Goal: Task Accomplishment & Management: Use online tool/utility

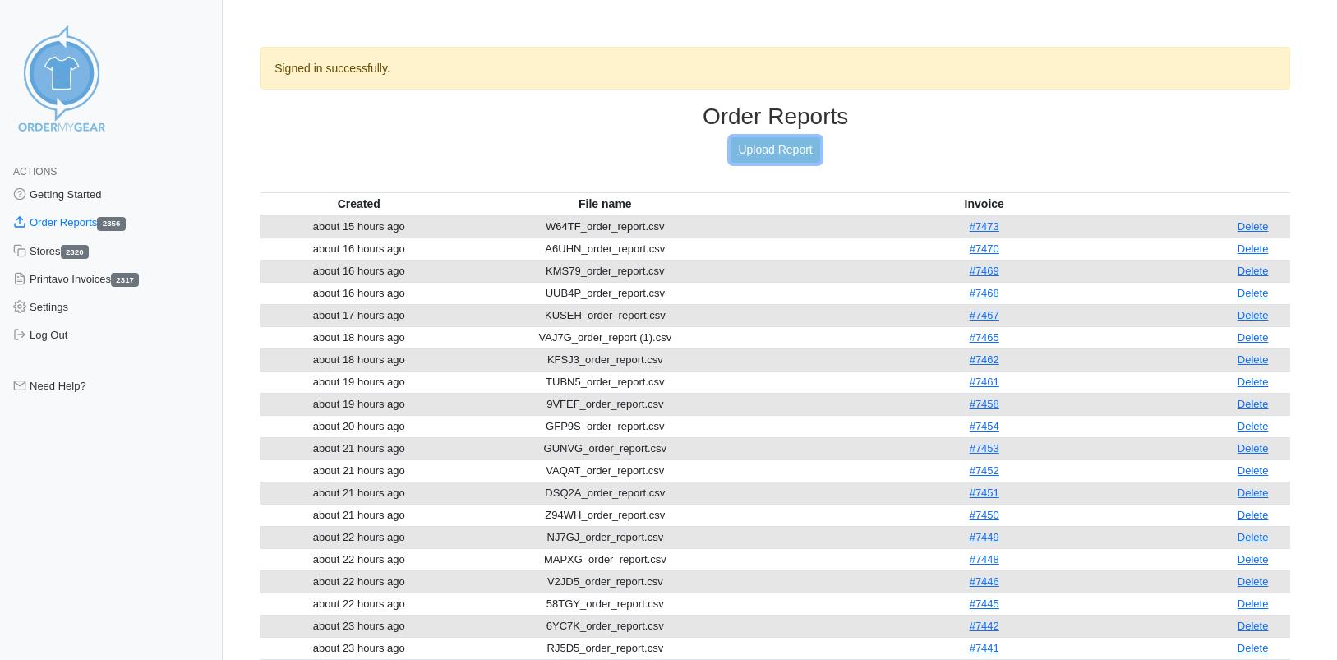
click at [768, 155] on link "Upload Report" at bounding box center [774, 149] width 89 height 25
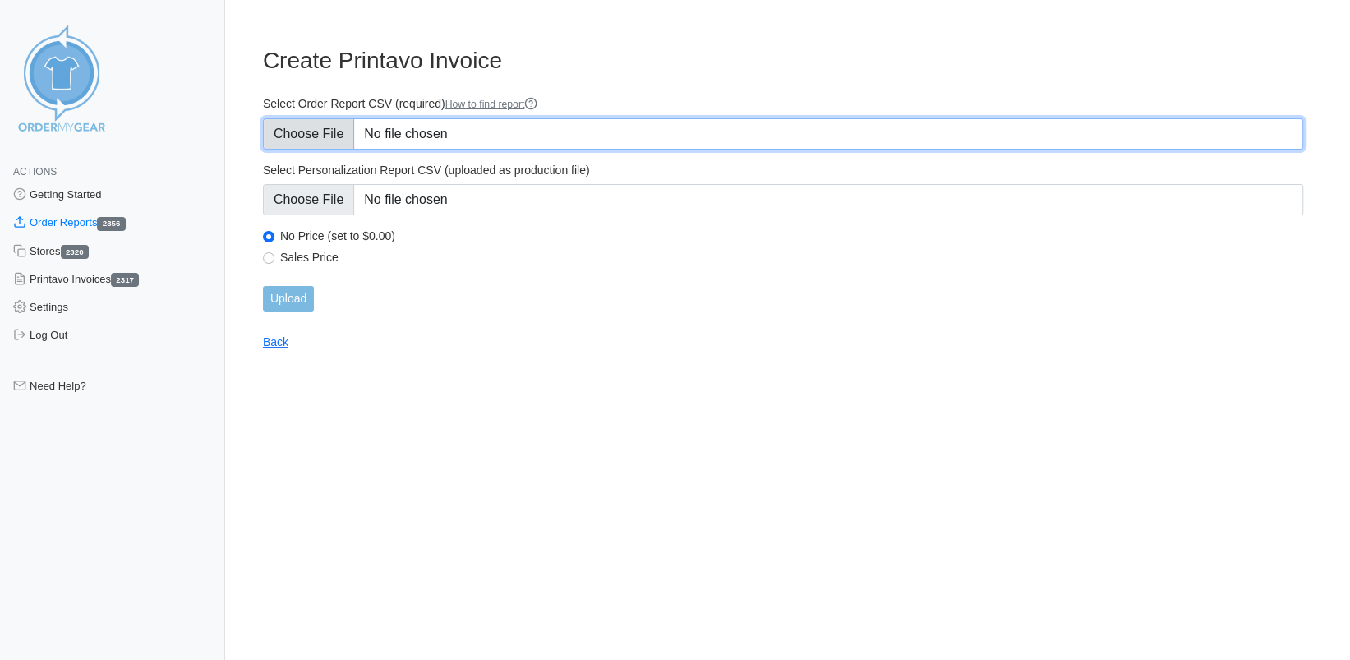
click at [306, 136] on input "Select Order Report CSV (required) How to find report" at bounding box center [783, 133] width 1040 height 31
type input "C:\fakepath\GJAQE_order_report.csv"
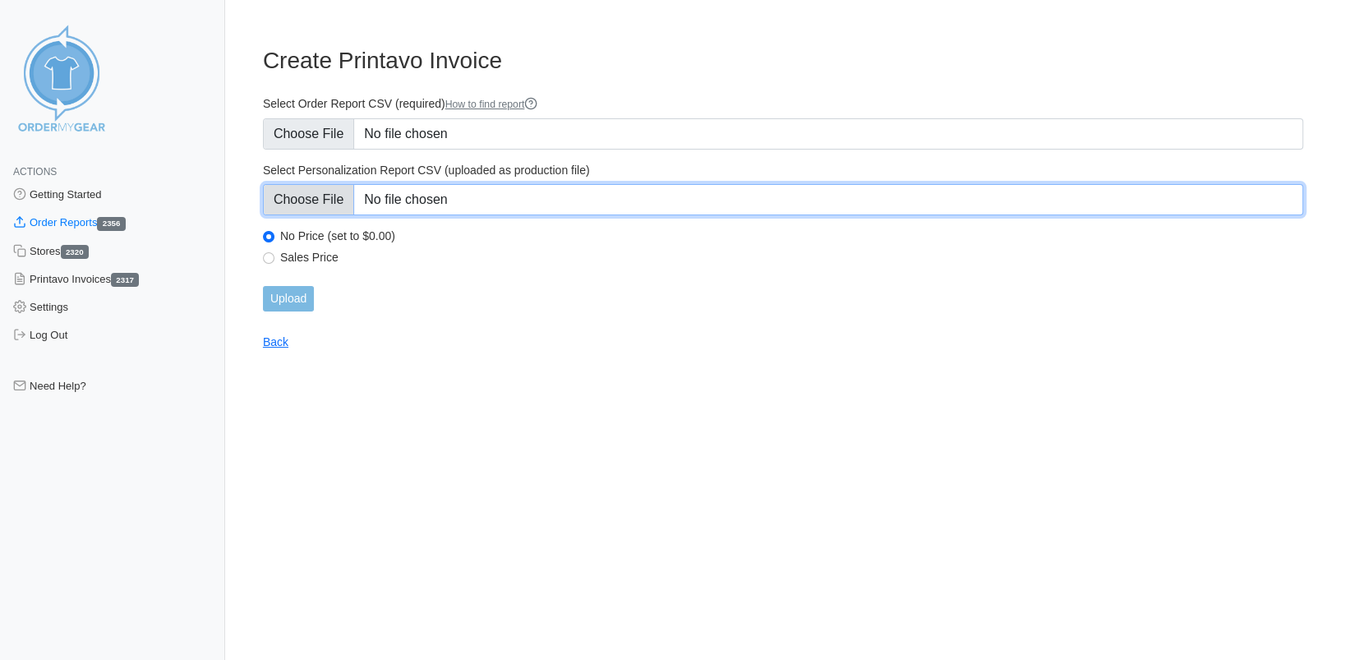
click at [328, 194] on input "Select Personalization Report CSV (uploaded as production file)" at bounding box center [783, 199] width 1040 height 31
type input "C:\fakepath\GJAQE_personalization_report.csv"
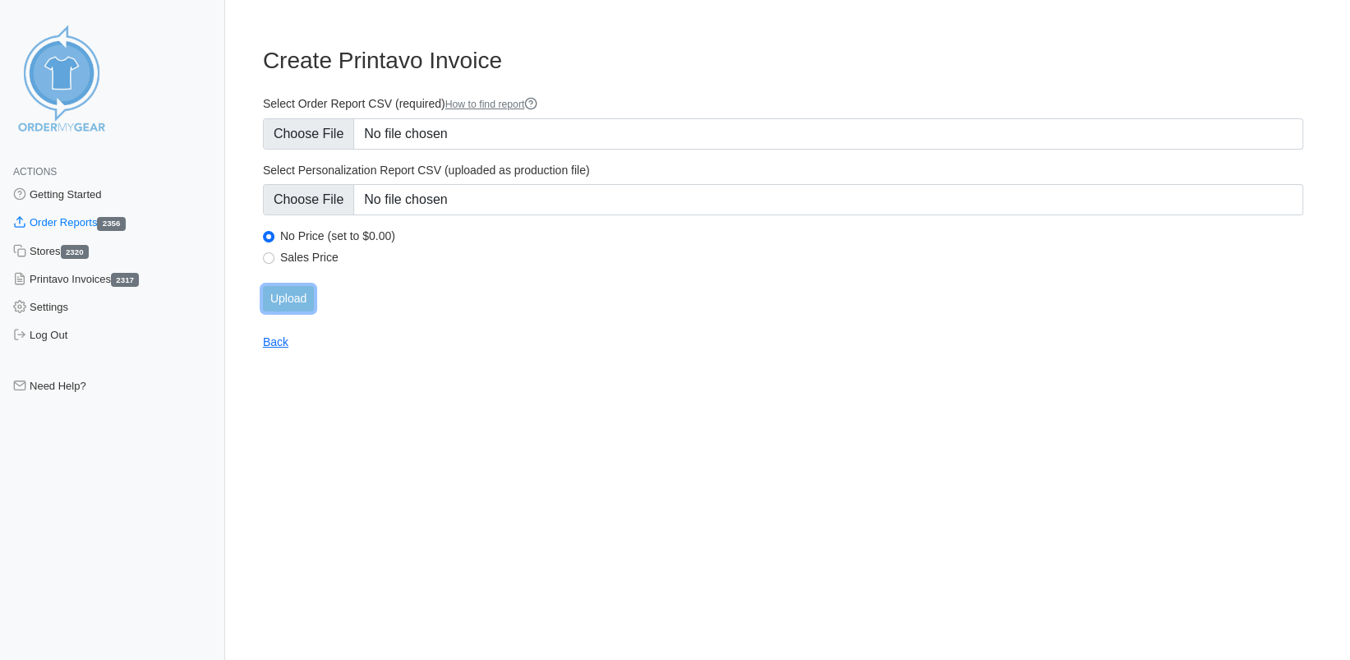
click at [299, 301] on input "Upload" at bounding box center [288, 298] width 51 height 25
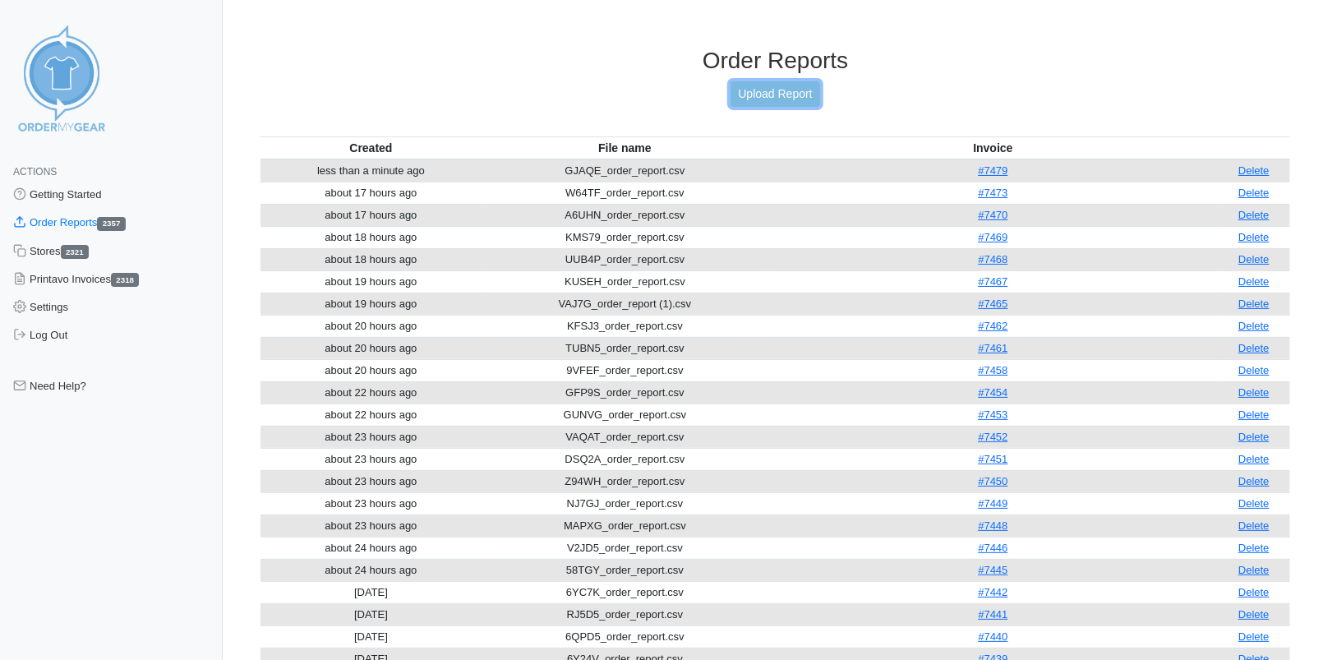
click at [797, 95] on link "Upload Report" at bounding box center [774, 93] width 89 height 25
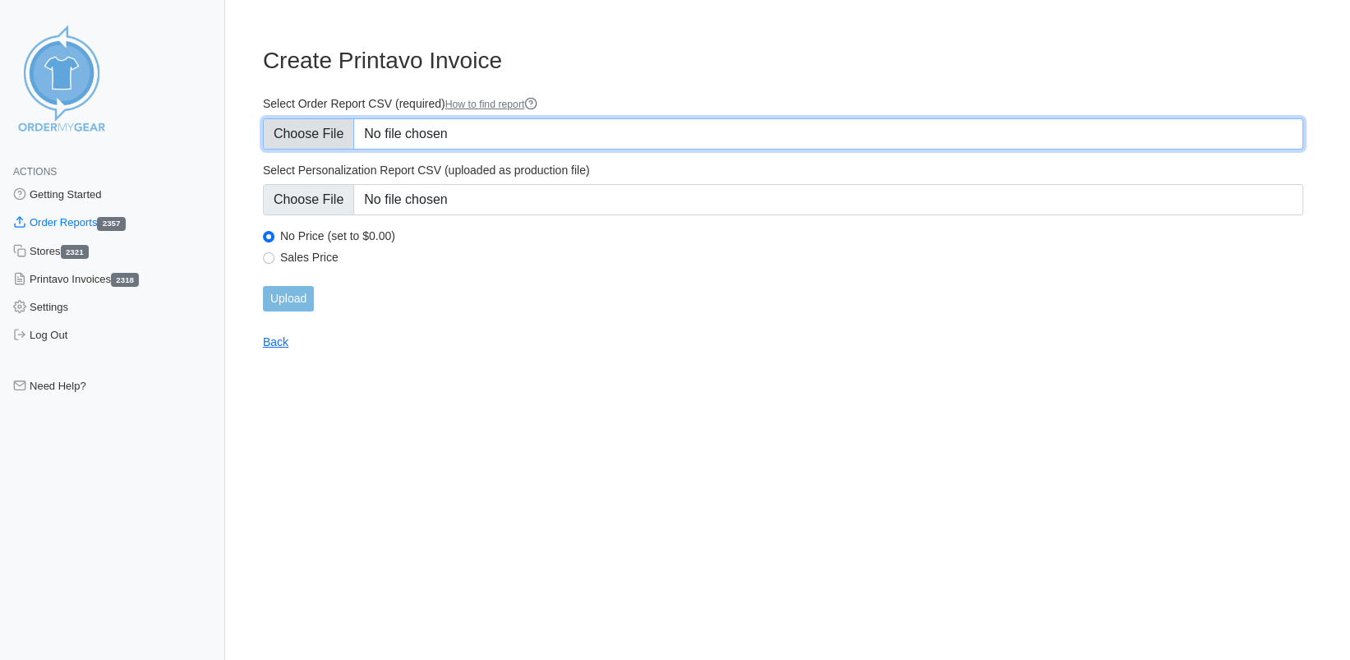
click at [322, 128] on input "Select Order Report CSV (required) How to find report" at bounding box center [783, 133] width 1040 height 31
type input "C:\fakepath\VWBWR_order_report.csv"
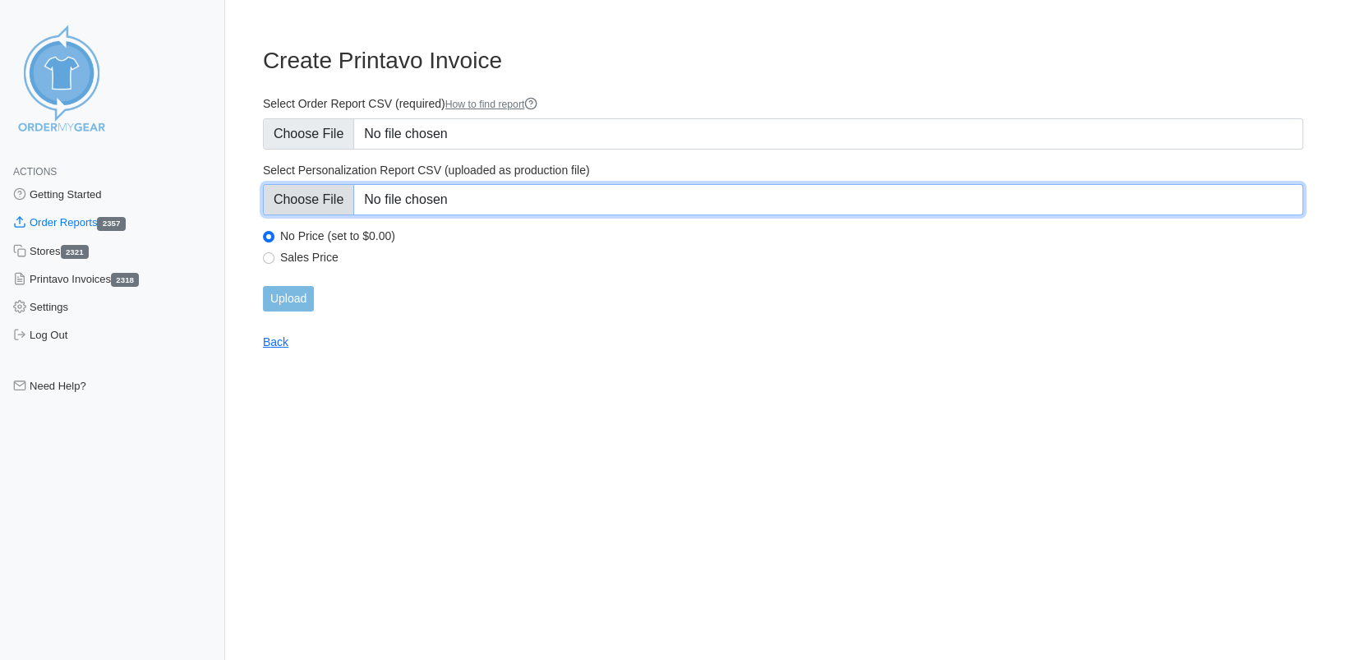
click at [311, 196] on input "Select Personalization Report CSV (uploaded as production file)" at bounding box center [783, 199] width 1040 height 31
type input "C:\fakepath\VWBWR_personalization_report.csv"
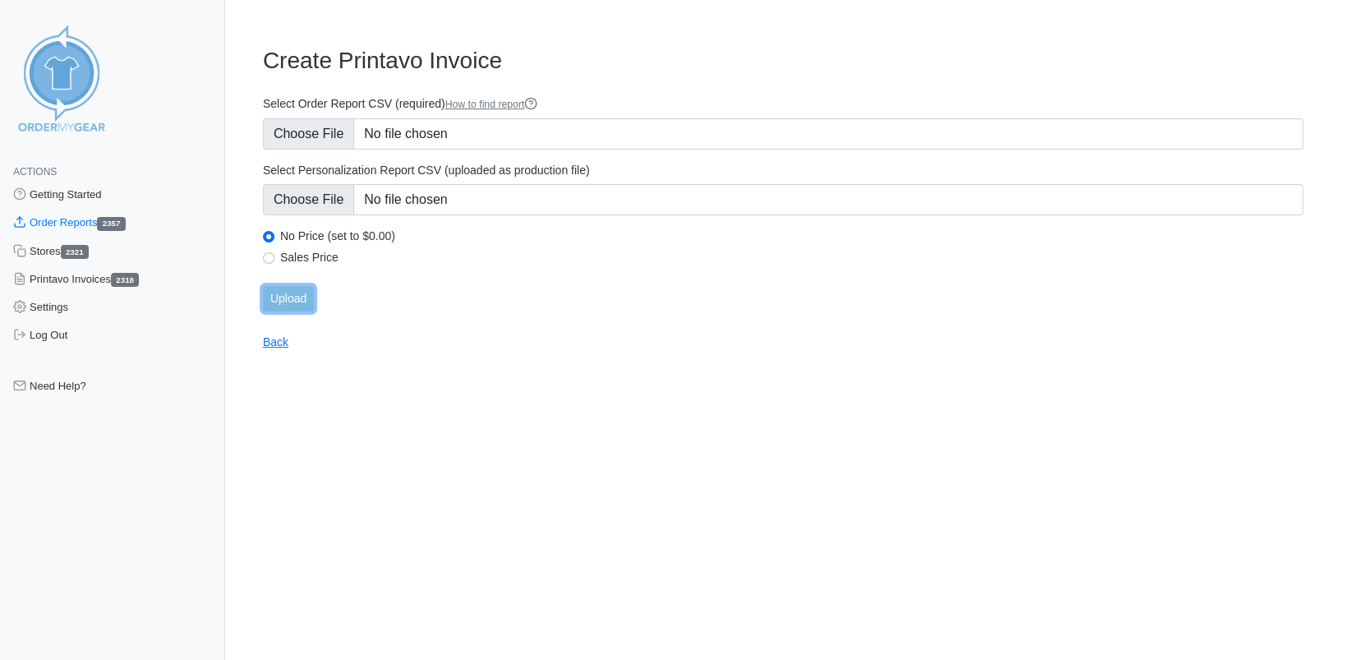
click at [297, 304] on input "Upload" at bounding box center [288, 298] width 51 height 25
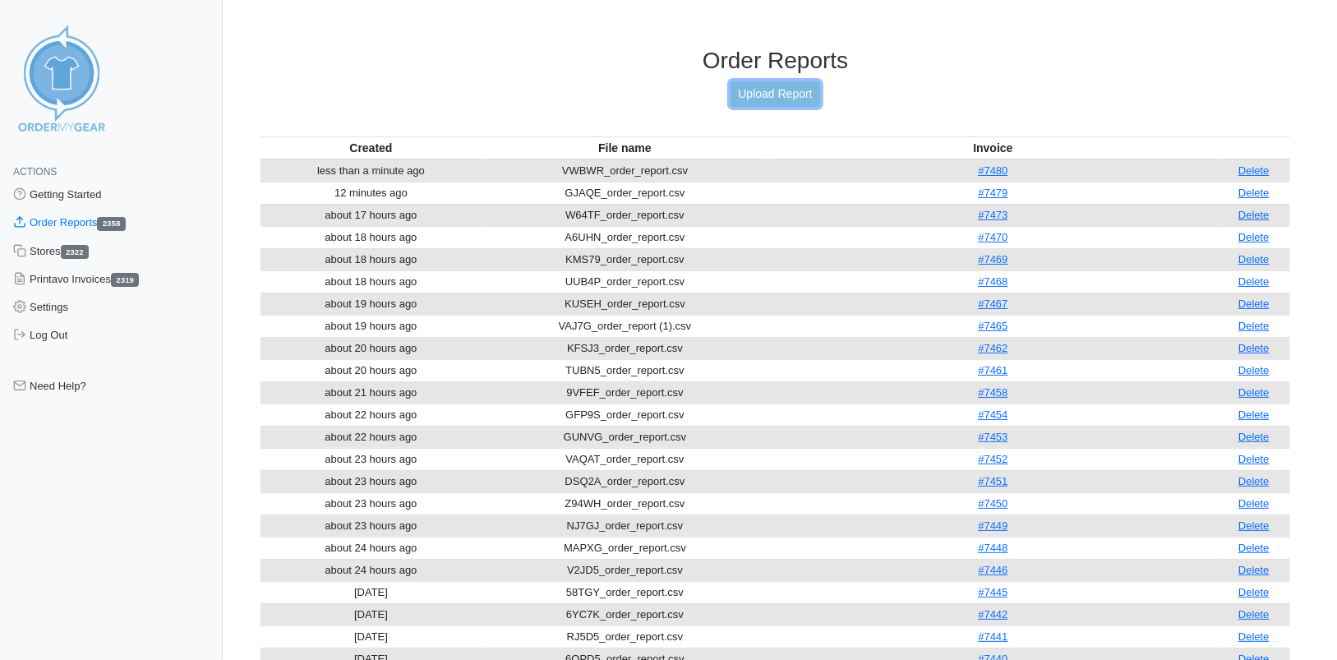
click at [782, 93] on link "Upload Report" at bounding box center [774, 93] width 89 height 25
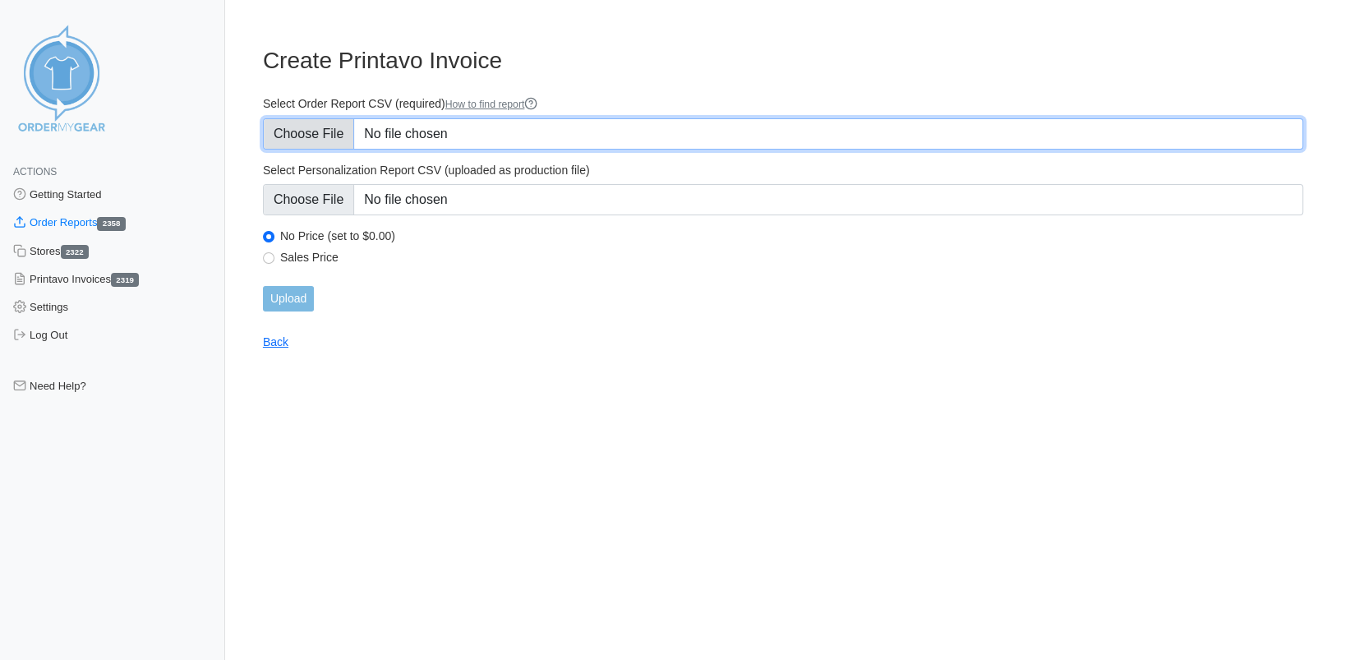
click at [325, 135] on input "Select Order Report CSV (required) How to find report" at bounding box center [783, 133] width 1040 height 31
type input "C:\fakepath\PEVEJ_order_report.csv"
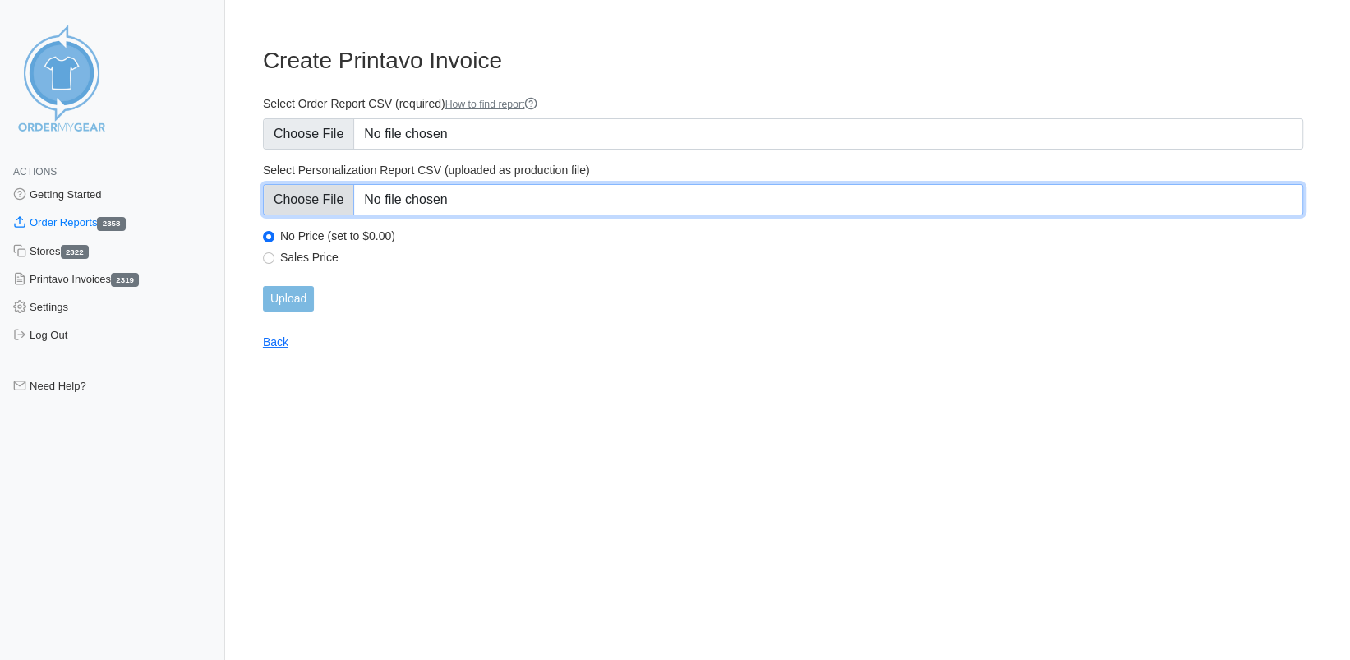
click at [322, 195] on input "Select Personalization Report CSV (uploaded as production file)" at bounding box center [783, 199] width 1040 height 31
type input "C:\fakepath\PEVEJ_personalization_report.csv"
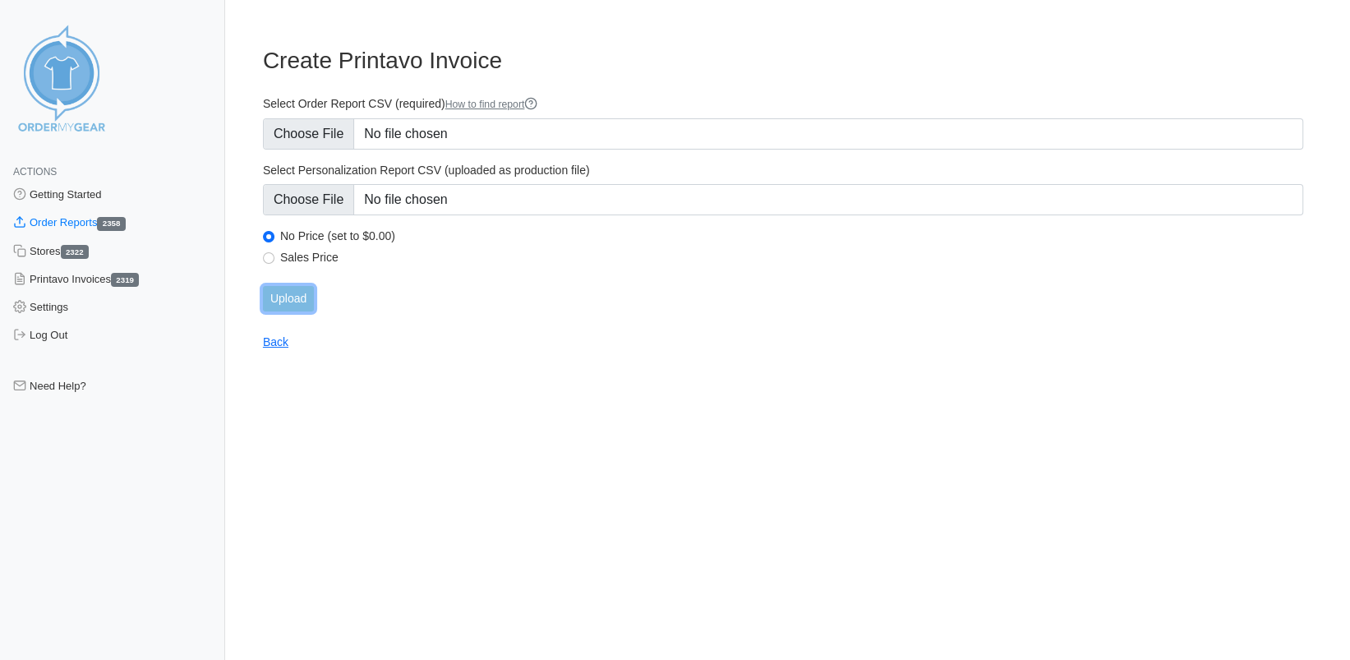
click at [283, 304] on input "Upload" at bounding box center [288, 298] width 51 height 25
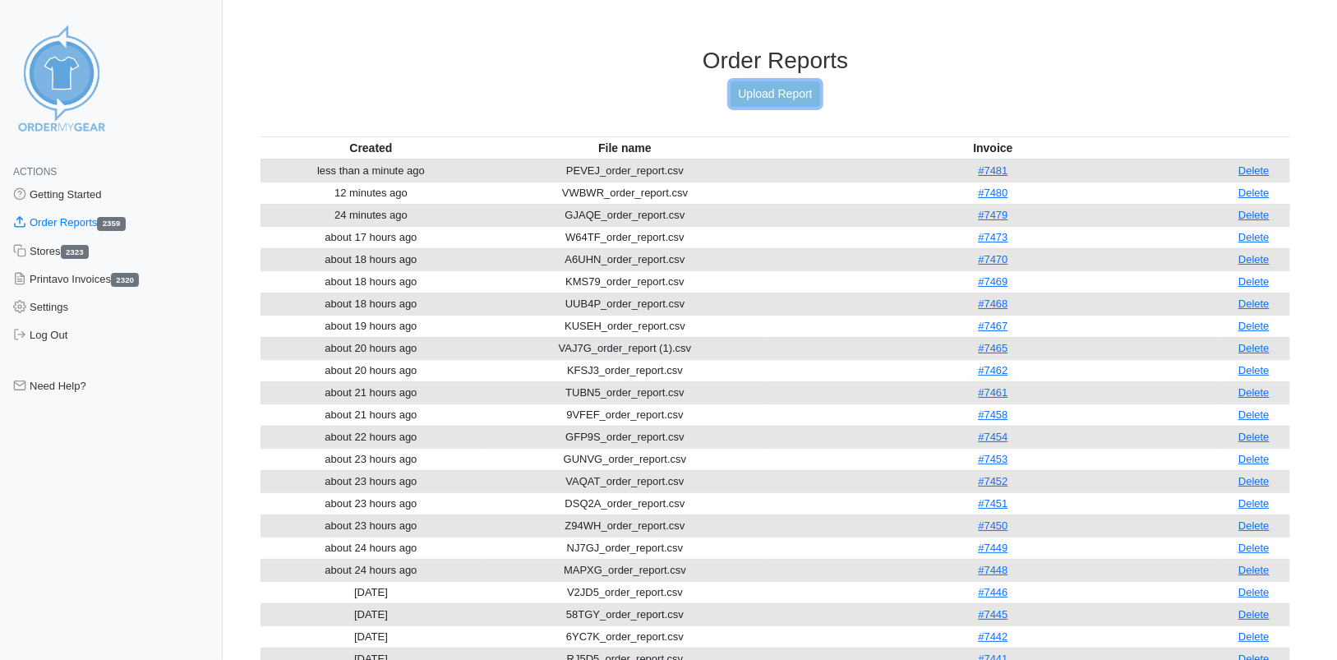
click at [774, 98] on link "Upload Report" at bounding box center [774, 93] width 89 height 25
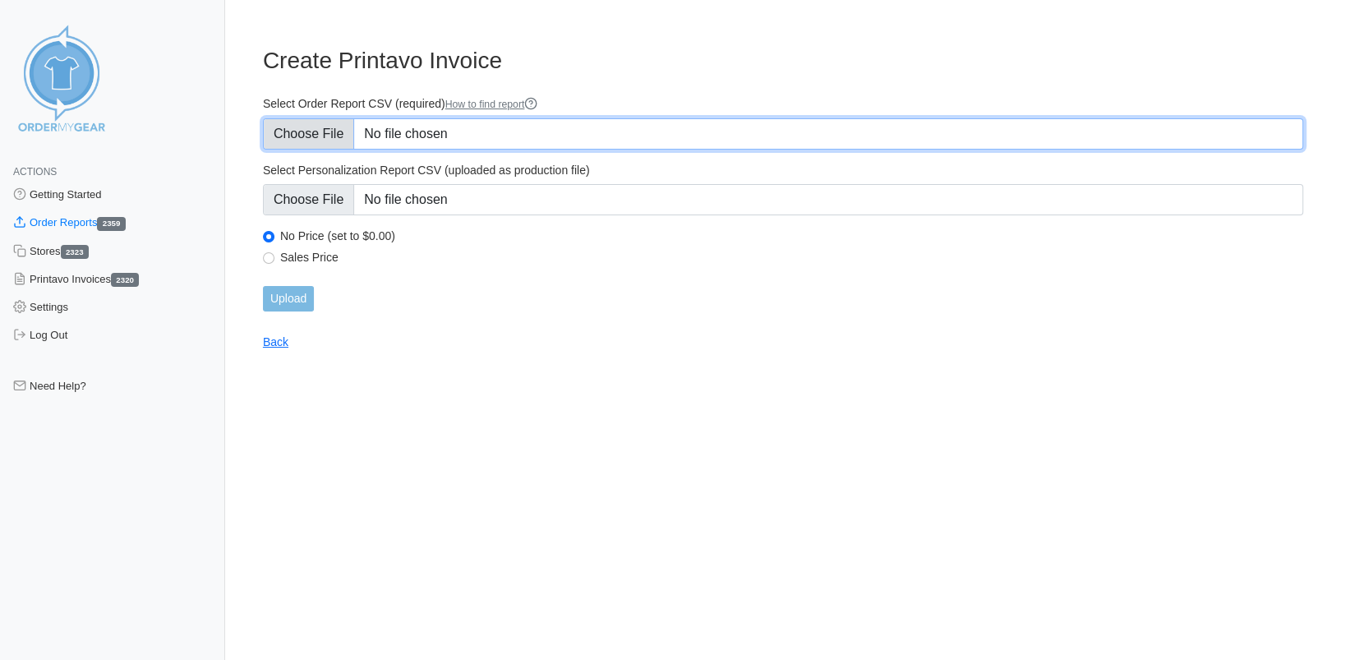
click at [322, 126] on input "Select Order Report CSV (required) How to find report" at bounding box center [783, 133] width 1040 height 31
type input "C:\fakepath\FVWJE_order_report.csv"
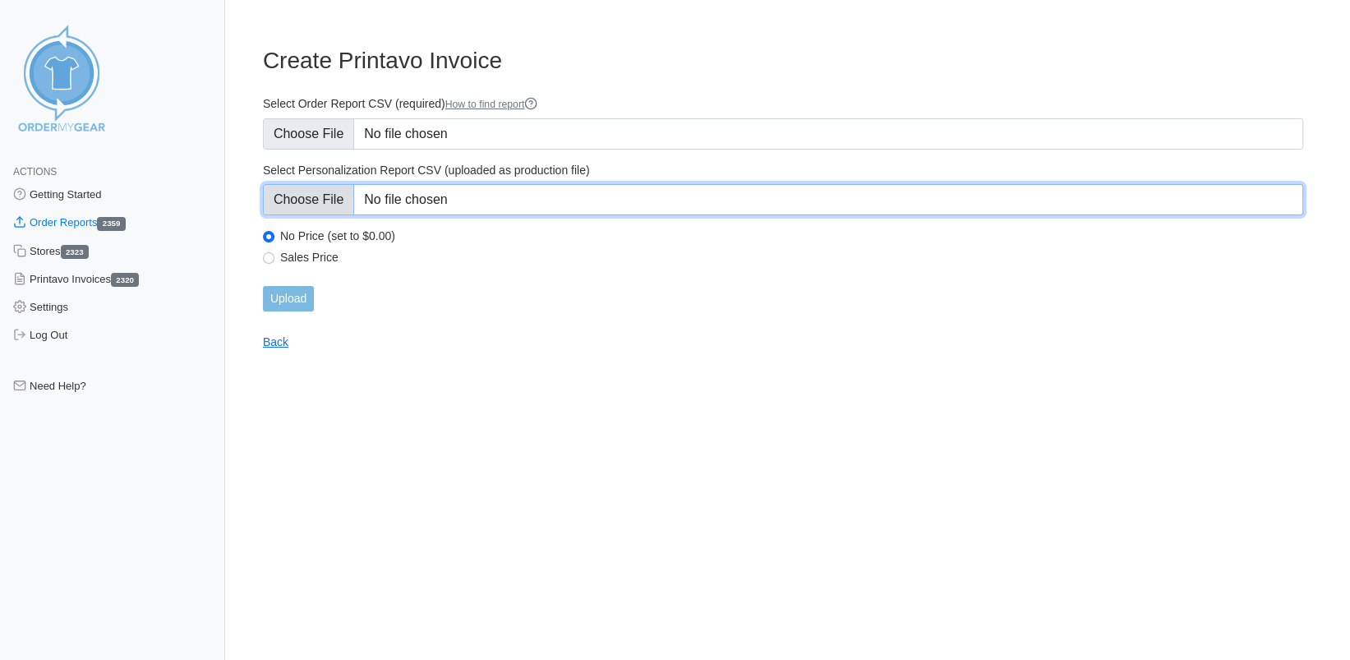
click at [298, 204] on input "Select Personalization Report CSV (uploaded as production file)" at bounding box center [783, 199] width 1040 height 31
type input "C:\fakepath\FVWJE_personalization_report.csv"
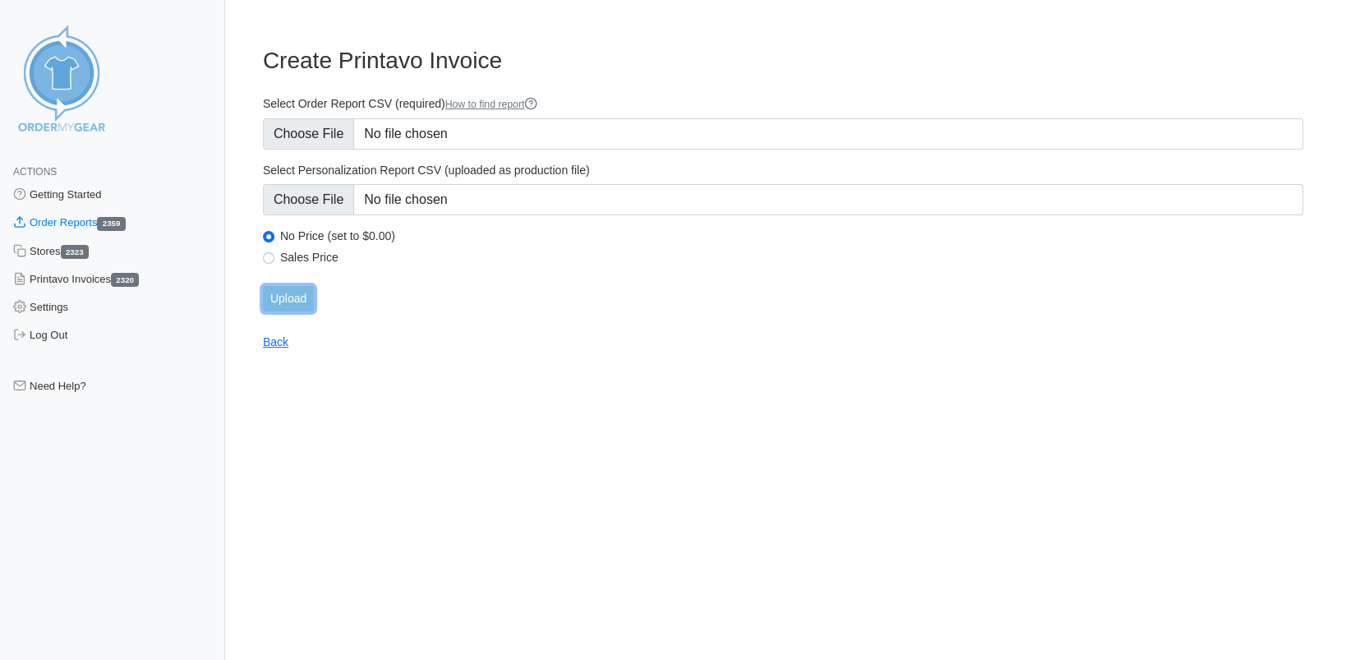
click at [280, 295] on input "Upload" at bounding box center [288, 298] width 51 height 25
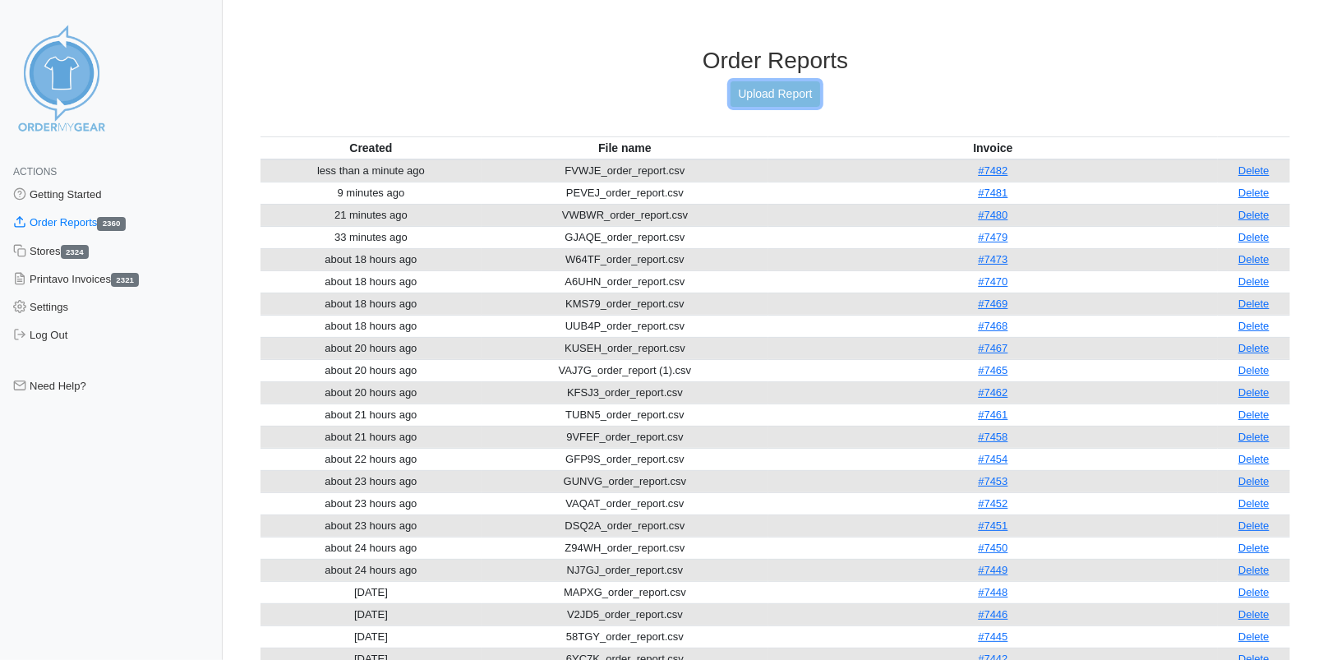
click at [750, 87] on link "Upload Report" at bounding box center [774, 93] width 89 height 25
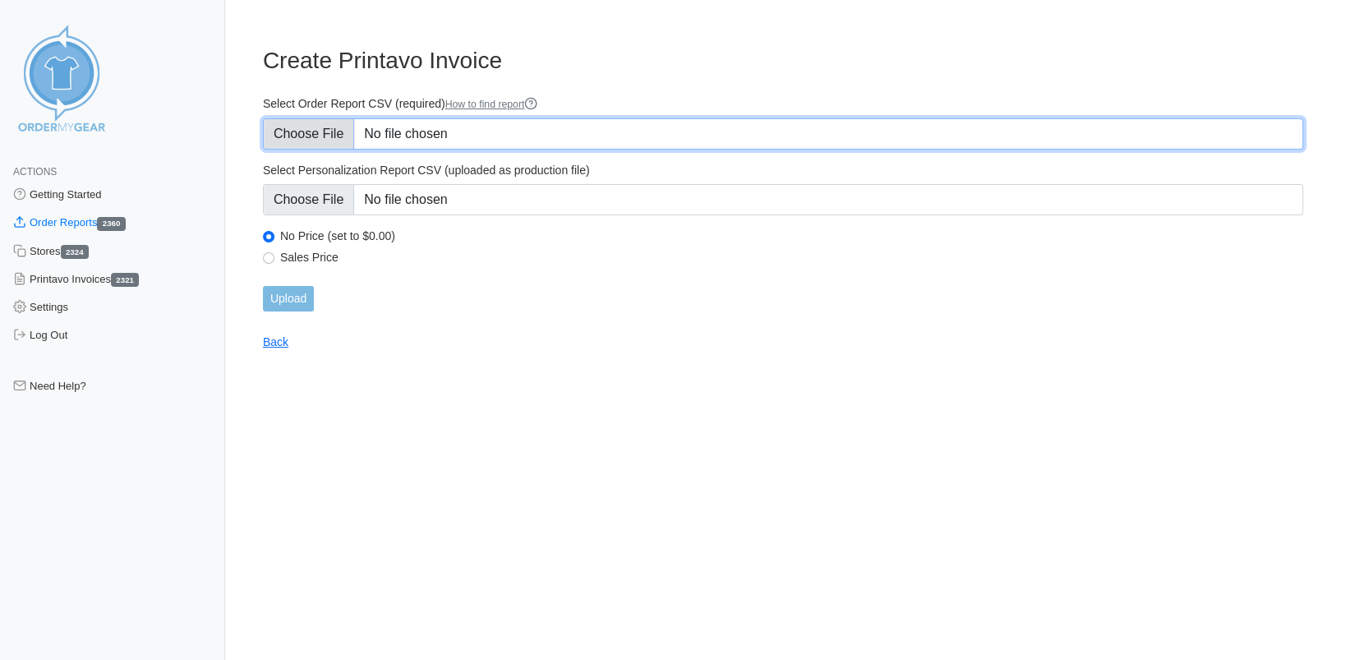
click at [325, 130] on input "Select Order Report CSV (required) How to find report" at bounding box center [783, 133] width 1040 height 31
type input "C:\fakepath\J9WWE_order_report.csv"
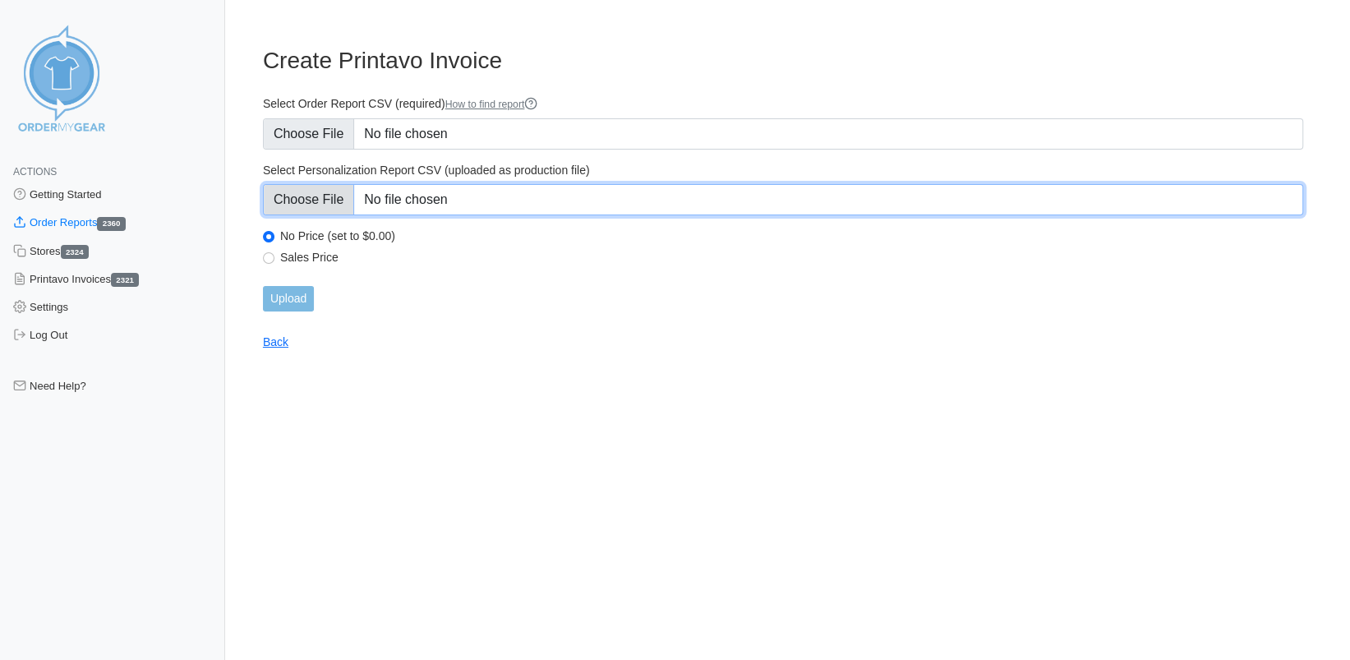
click at [326, 202] on input "Select Personalization Report CSV (uploaded as production file)" at bounding box center [783, 199] width 1040 height 31
type input "C:\fakepath\J9WWE_personalization_report.csv"
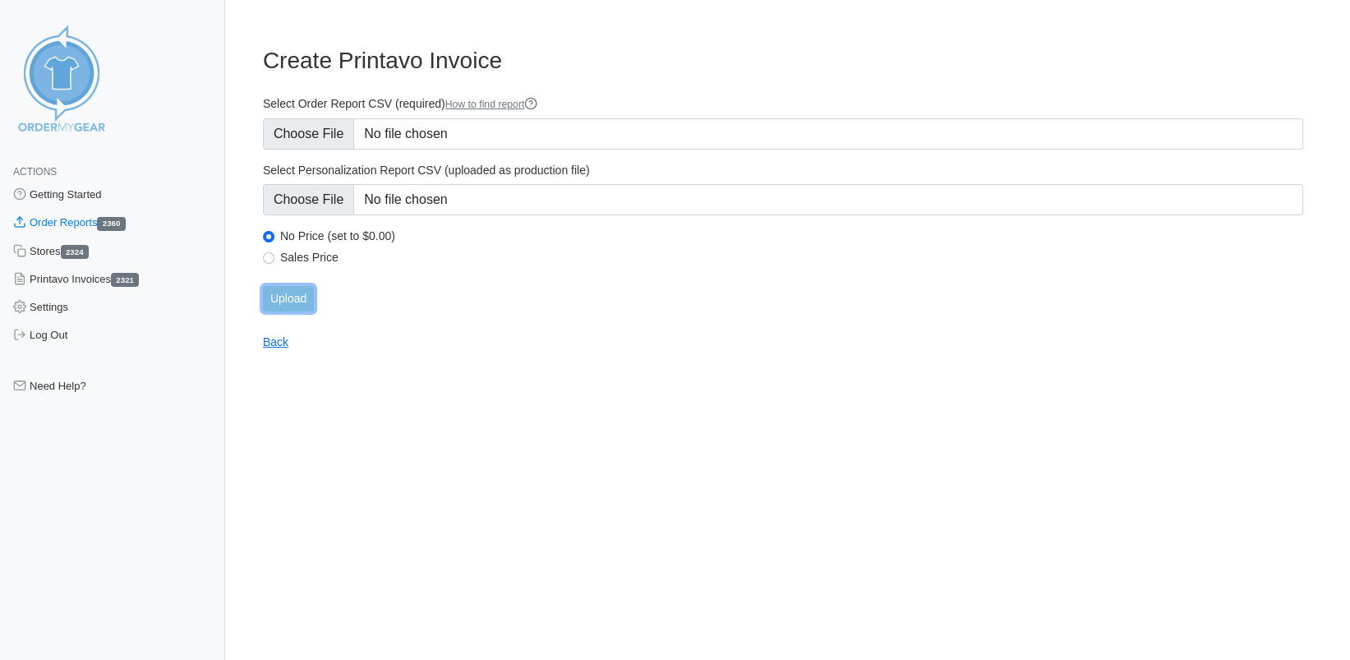
click at [281, 302] on input "Upload" at bounding box center [288, 298] width 51 height 25
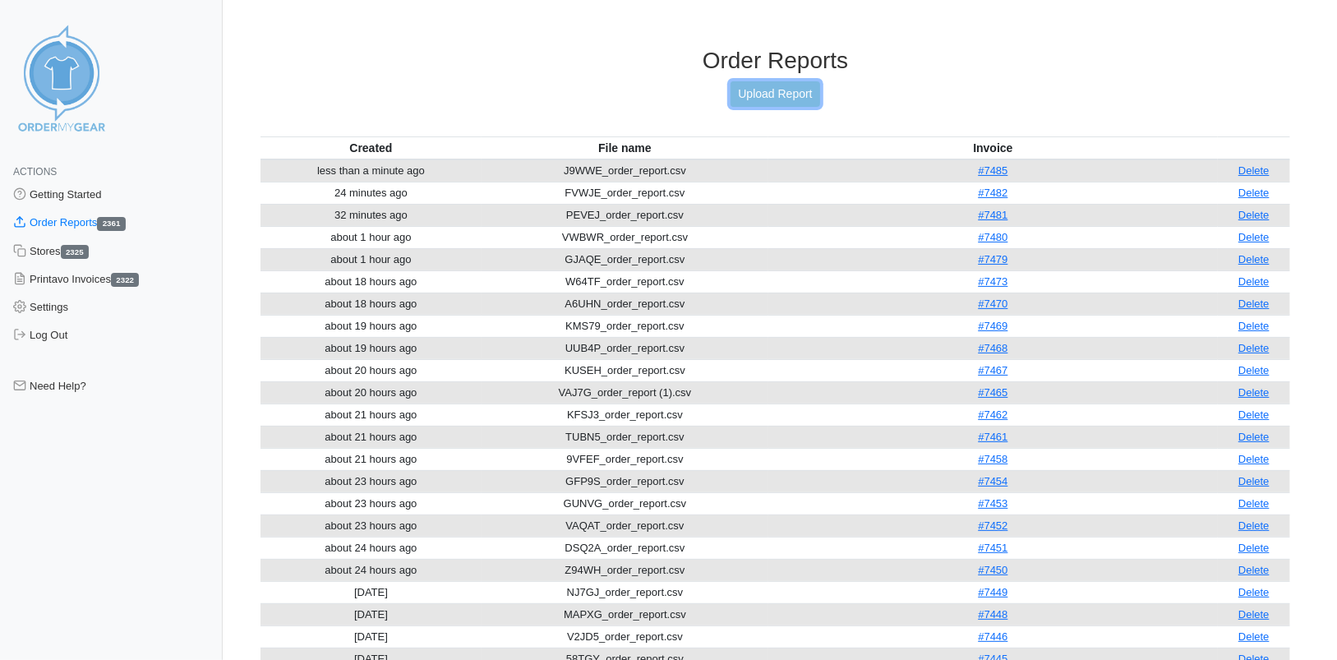
click at [768, 100] on link "Upload Report" at bounding box center [774, 93] width 89 height 25
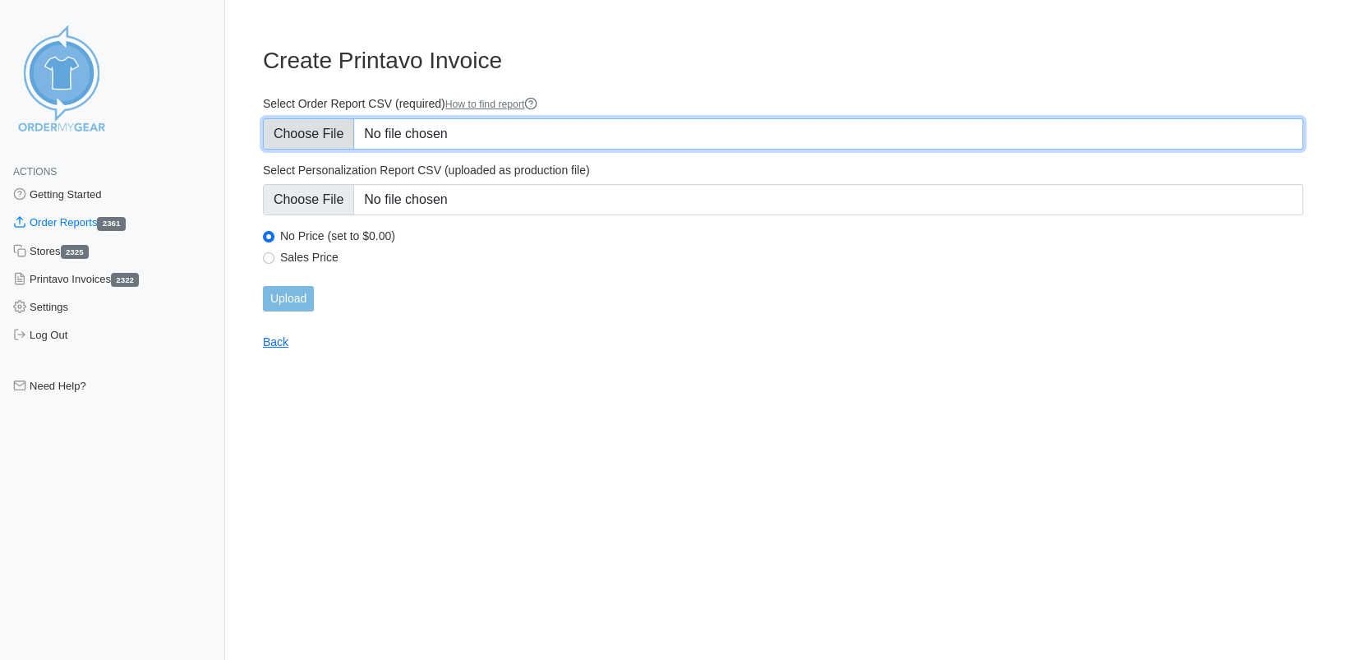
click at [306, 129] on input "Select Order Report CSV (required) How to find report" at bounding box center [783, 133] width 1040 height 31
type input "C:\fakepath\2MW9B_order_report.csv"
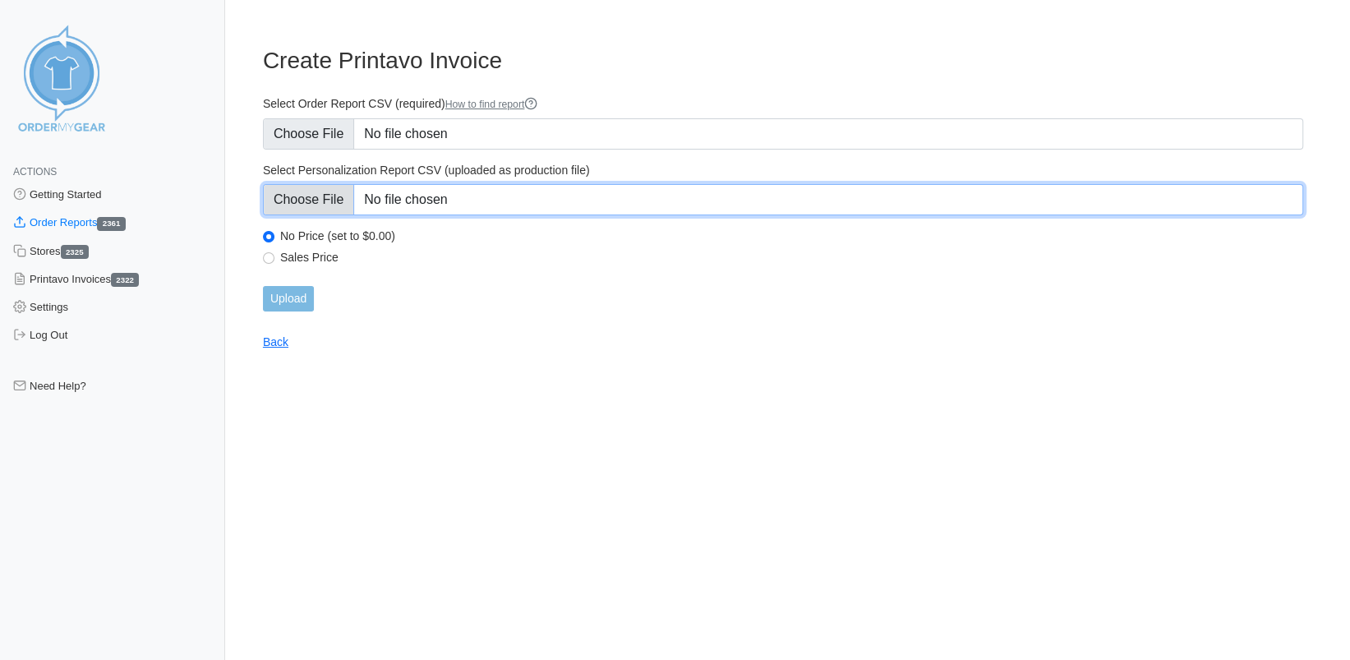
click at [335, 190] on input "Select Personalization Report CSV (uploaded as production file)" at bounding box center [783, 199] width 1040 height 31
type input "C:\fakepath\2MW9B_personalization_report.csv"
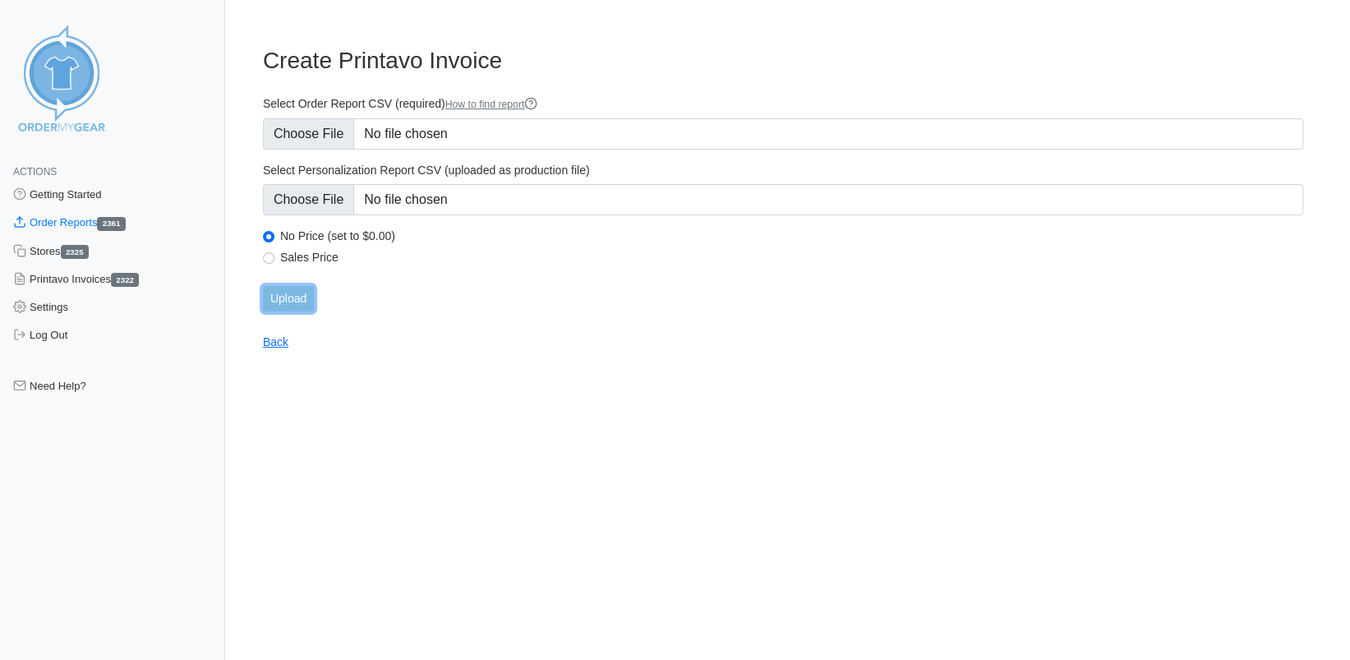
click at [299, 296] on input "Upload" at bounding box center [288, 298] width 51 height 25
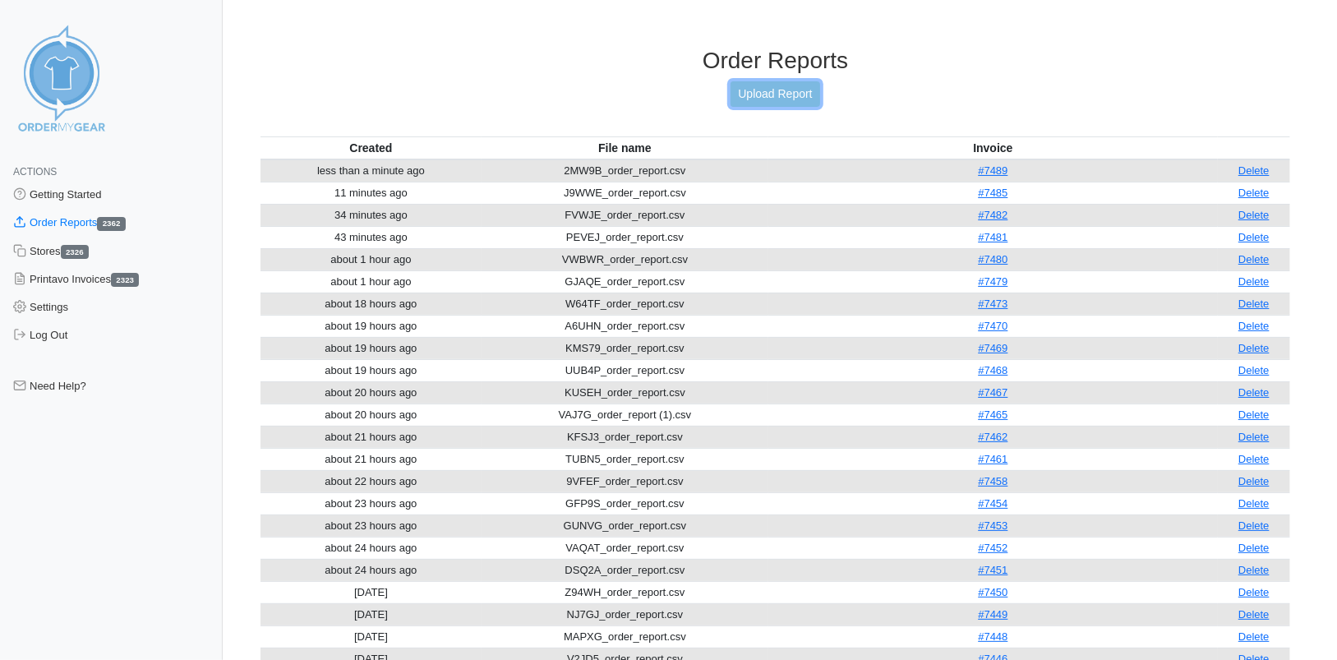
click at [768, 95] on link "Upload Report" at bounding box center [774, 93] width 89 height 25
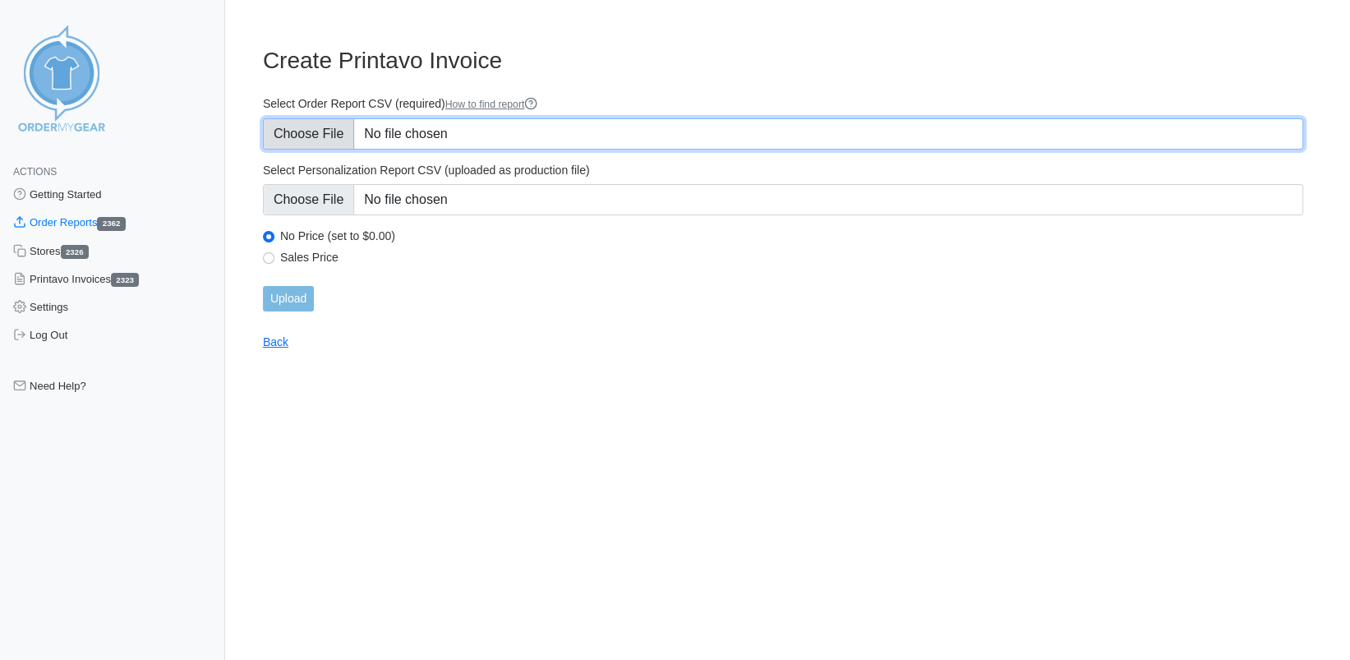
click at [317, 131] on input "Select Order Report CSV (required) How to find report" at bounding box center [783, 133] width 1040 height 31
type input "C:\fakepath\W67VU_order_report.csv"
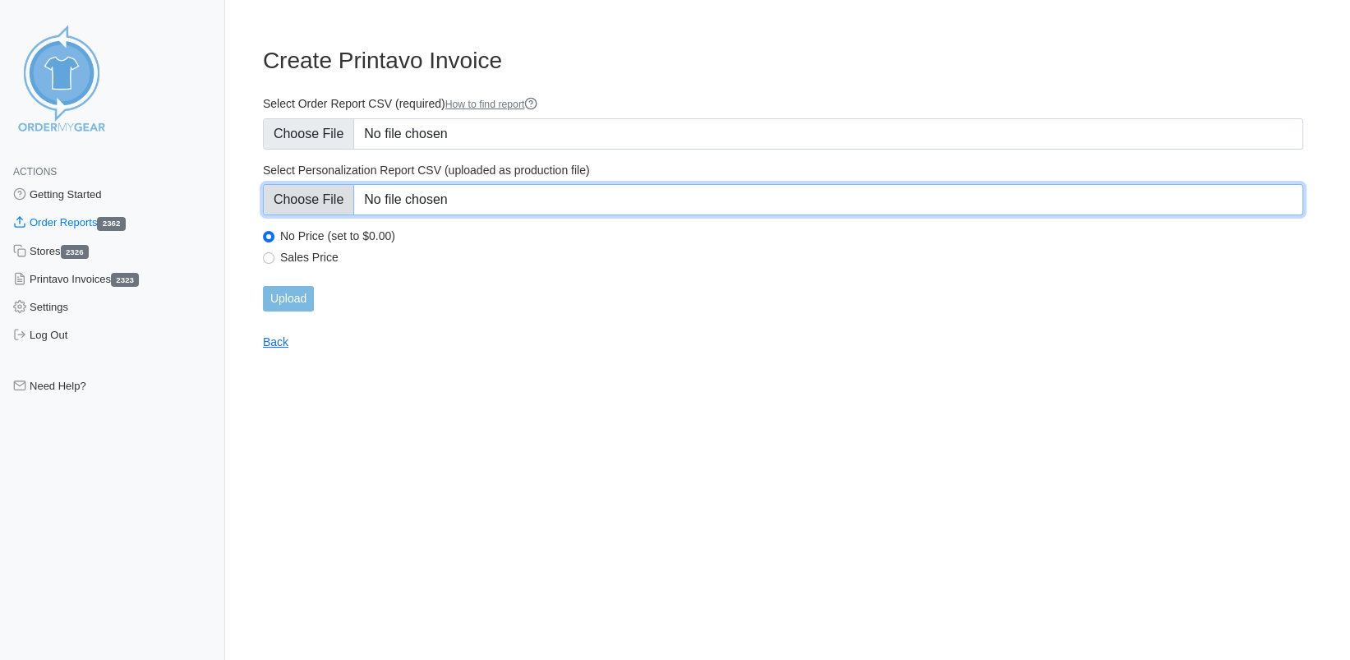
click at [299, 189] on input "Select Personalization Report CSV (uploaded as production file)" at bounding box center [783, 199] width 1040 height 31
type input "C:\fakepath\W67VU_personalization_report.csv"
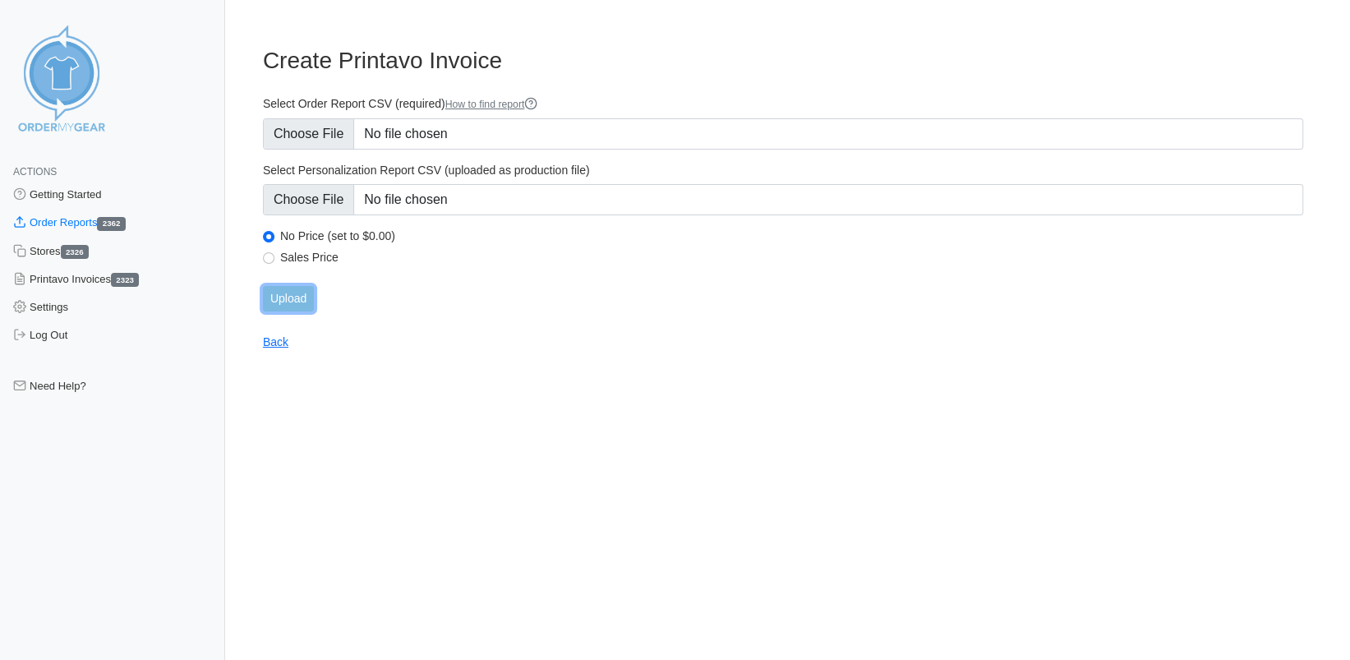
click at [302, 301] on input "Upload" at bounding box center [288, 298] width 51 height 25
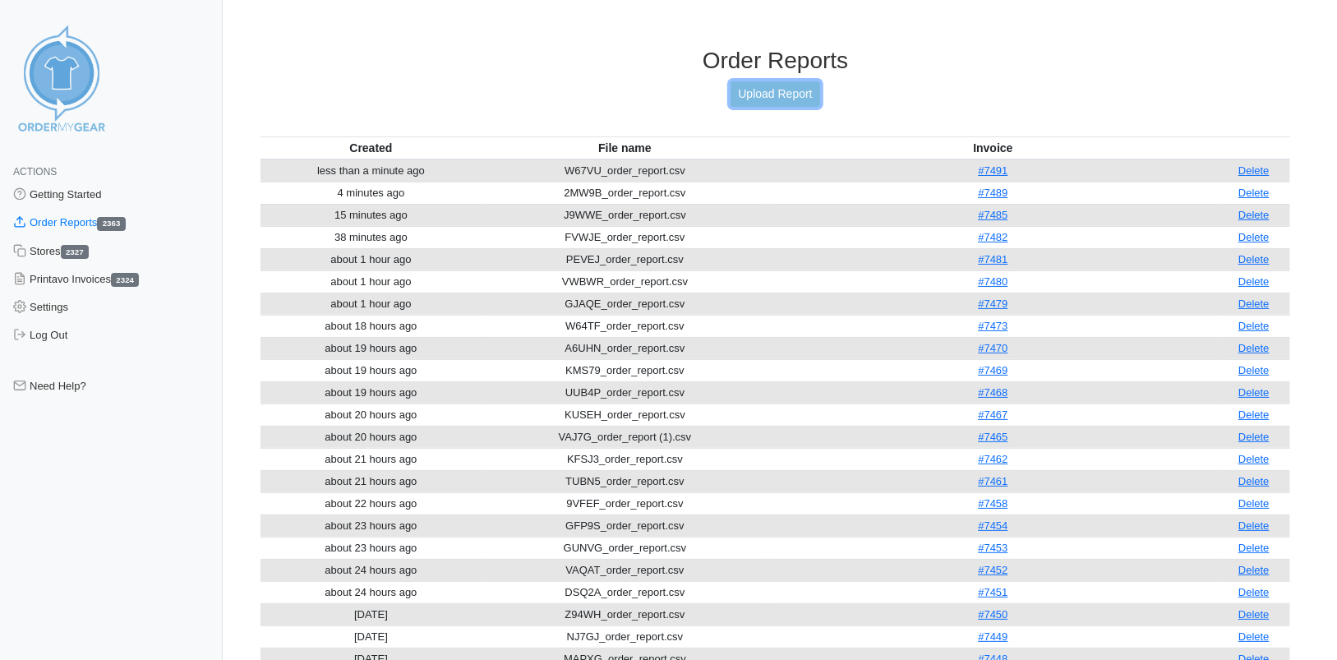
click at [756, 90] on link "Upload Report" at bounding box center [774, 93] width 89 height 25
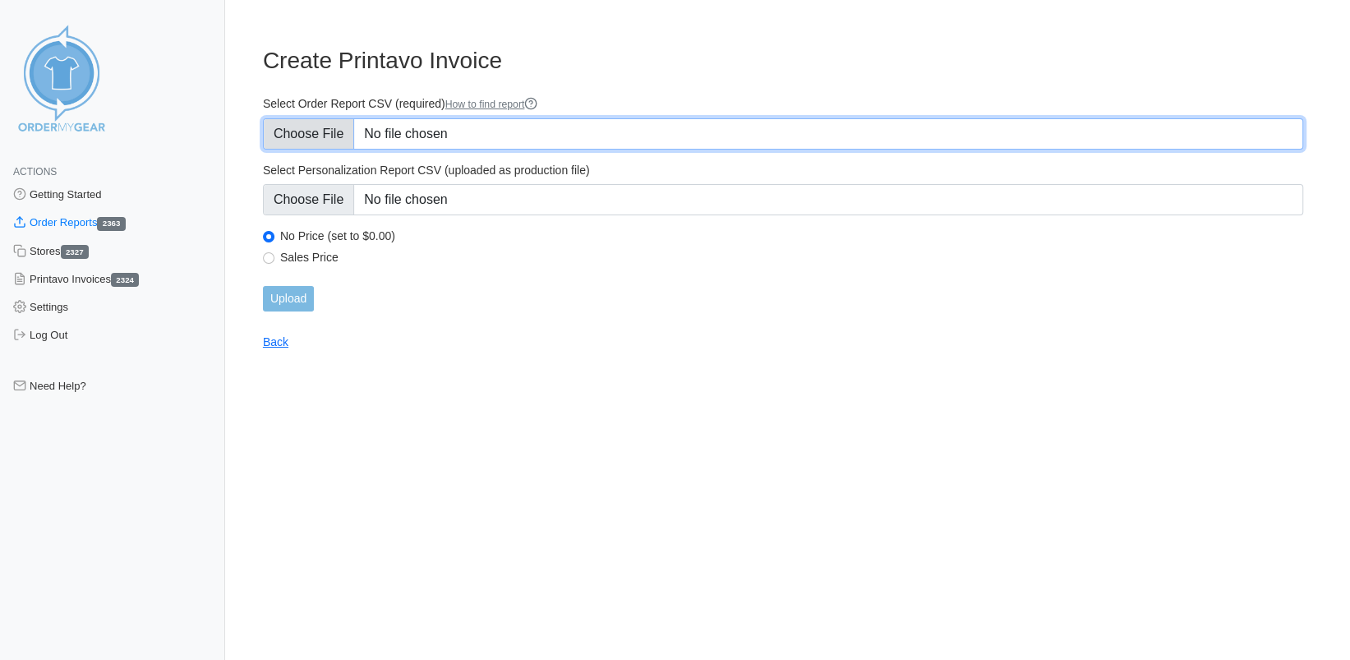
click at [304, 134] on input "Select Order Report CSV (required) How to find report" at bounding box center [783, 133] width 1040 height 31
type input "C:\fakepath\2MW9B_order_report (1).csv"
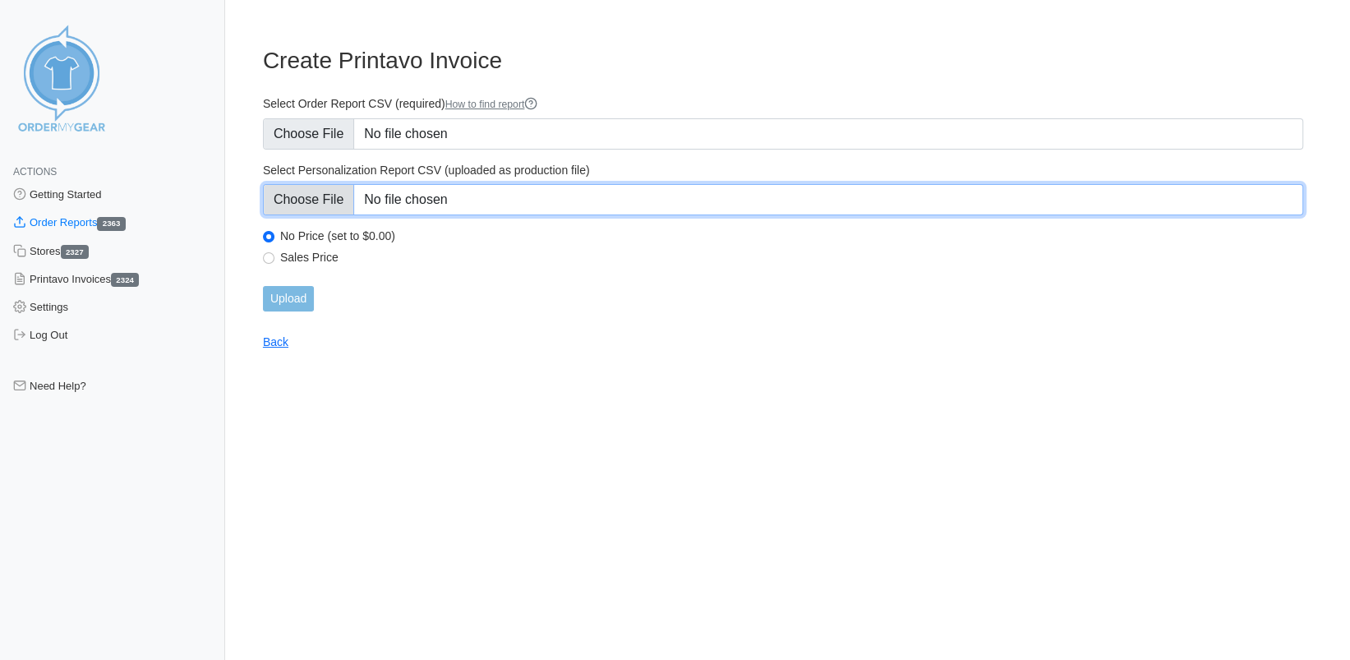
click at [335, 195] on input "Select Personalization Report CSV (uploaded as production file)" at bounding box center [783, 199] width 1040 height 31
type input "C:\fakepath\2MW9B_personalization_report (1).csv"
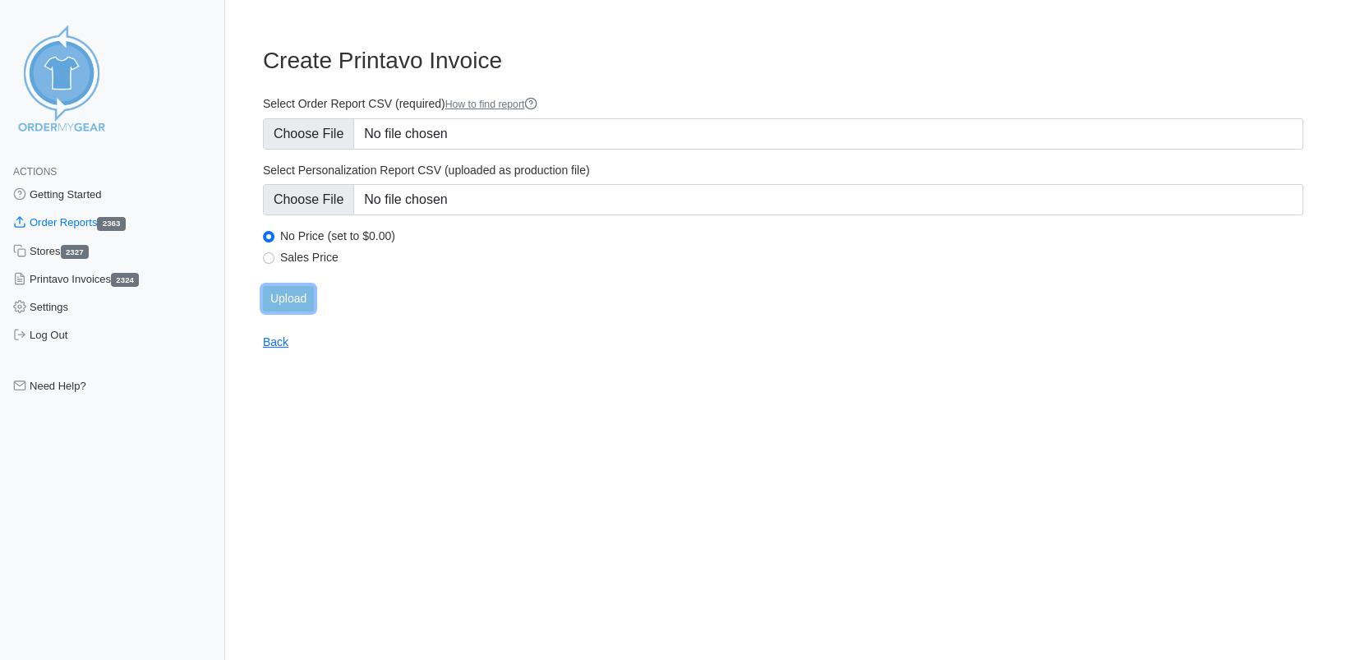
click at [283, 295] on input "Upload" at bounding box center [288, 298] width 51 height 25
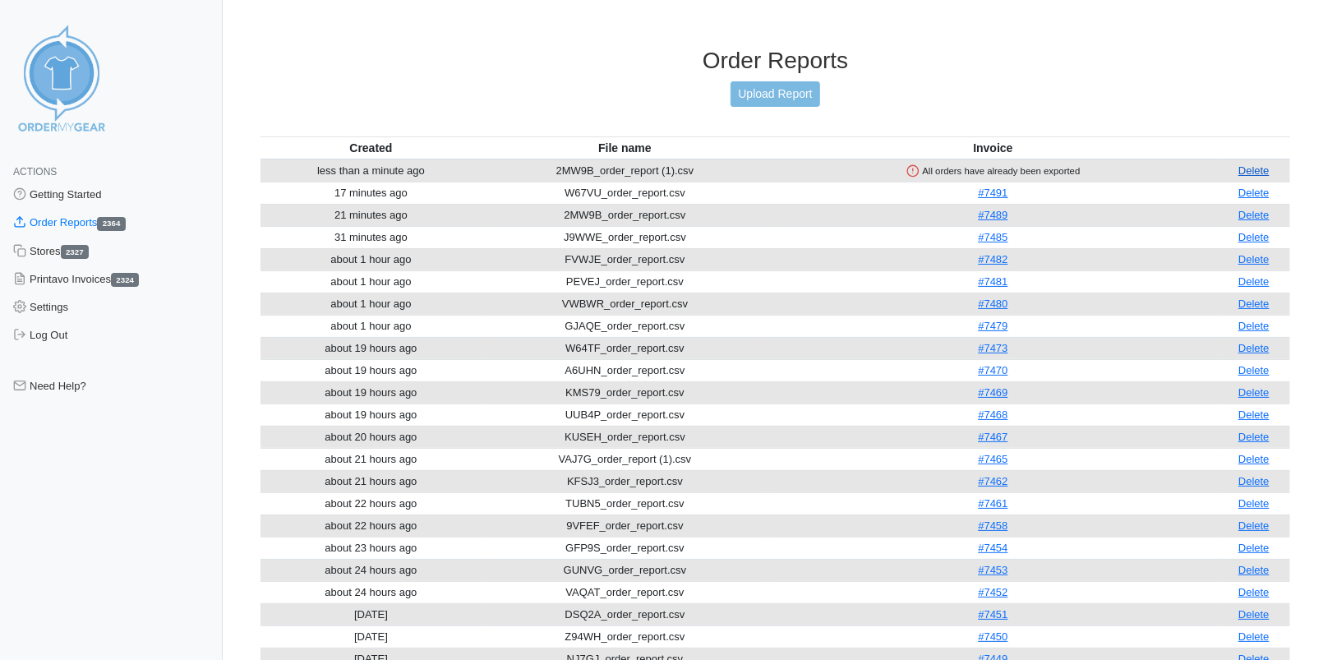
click at [1264, 166] on link "Delete" at bounding box center [1253, 170] width 31 height 12
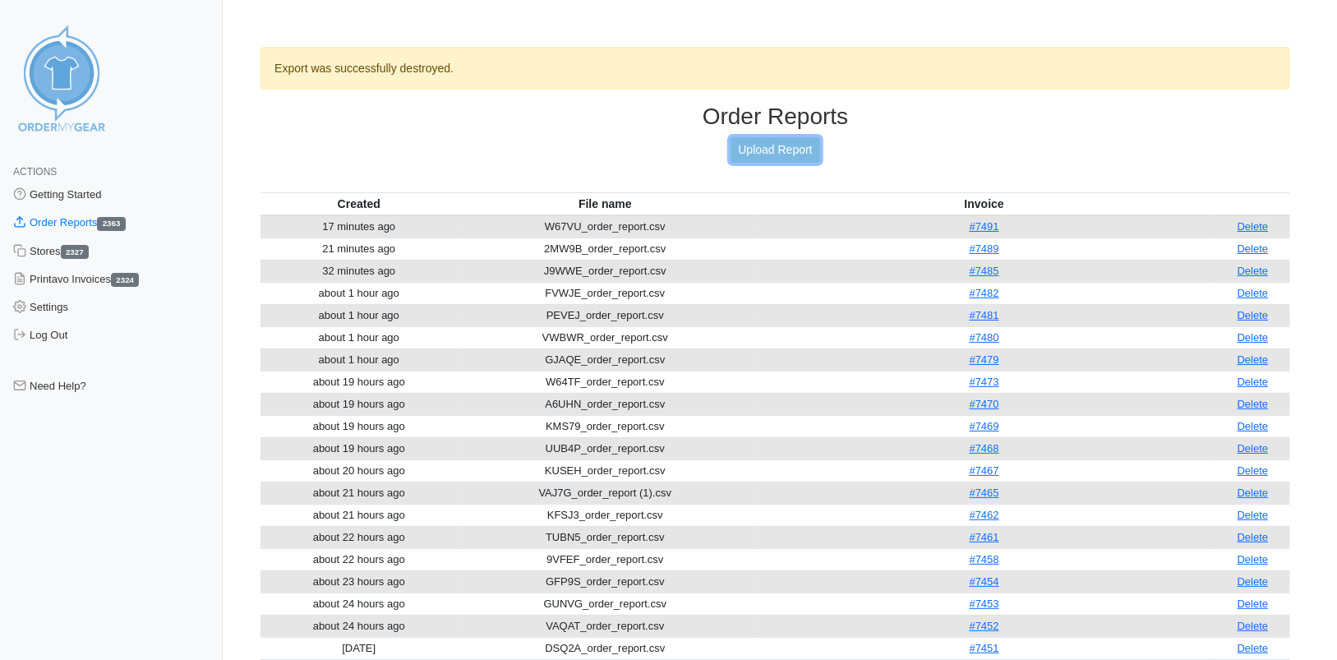
click at [737, 148] on link "Upload Report" at bounding box center [774, 149] width 89 height 25
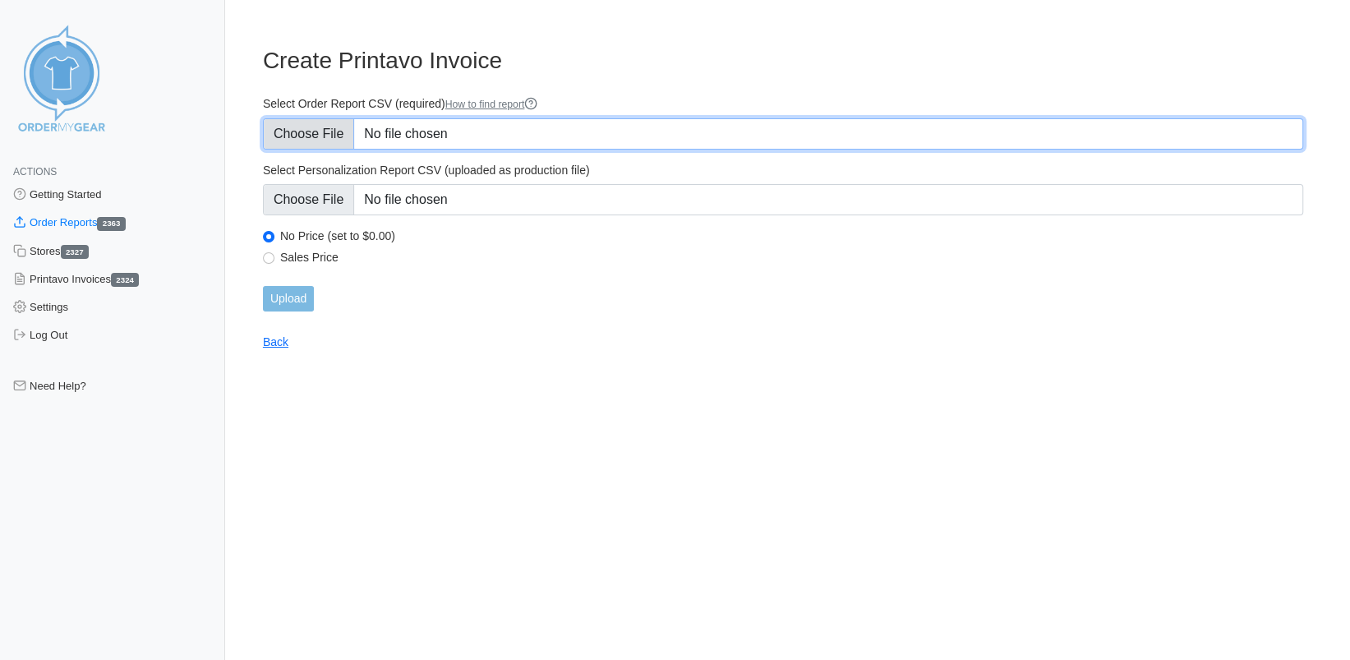
click at [329, 140] on input "Select Order Report CSV (required) How to find report" at bounding box center [783, 133] width 1040 height 31
type input "C:\fakepath\6AEAF_order_report.csv"
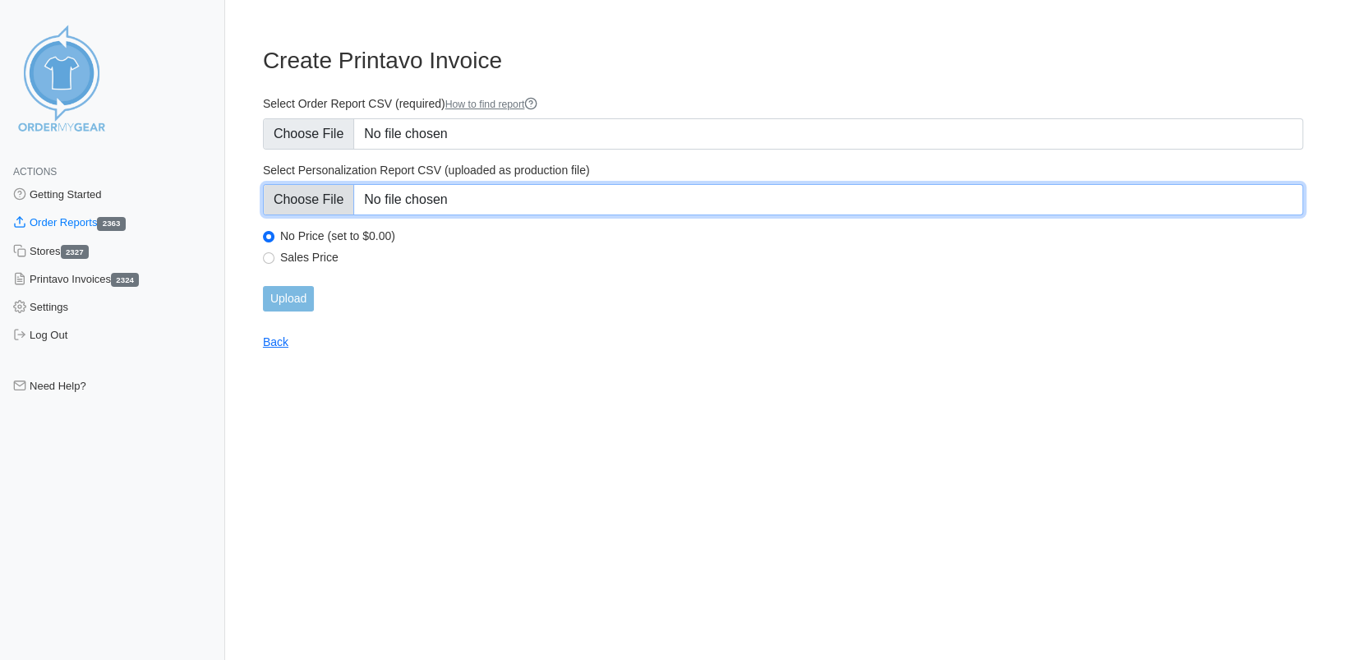
click at [305, 191] on input "Select Personalization Report CSV (uploaded as production file)" at bounding box center [783, 199] width 1040 height 31
type input "C:\fakepath\6AEAF_personalization_report.csv"
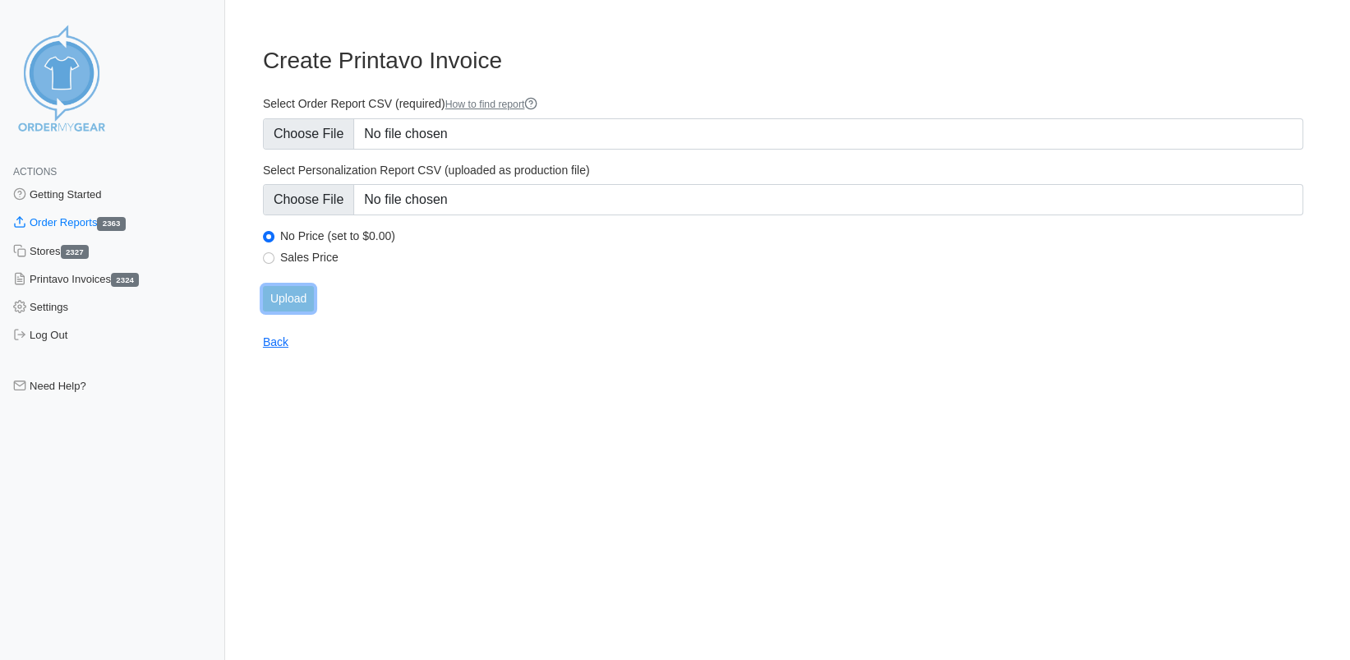
click at [293, 294] on input "Upload" at bounding box center [288, 298] width 51 height 25
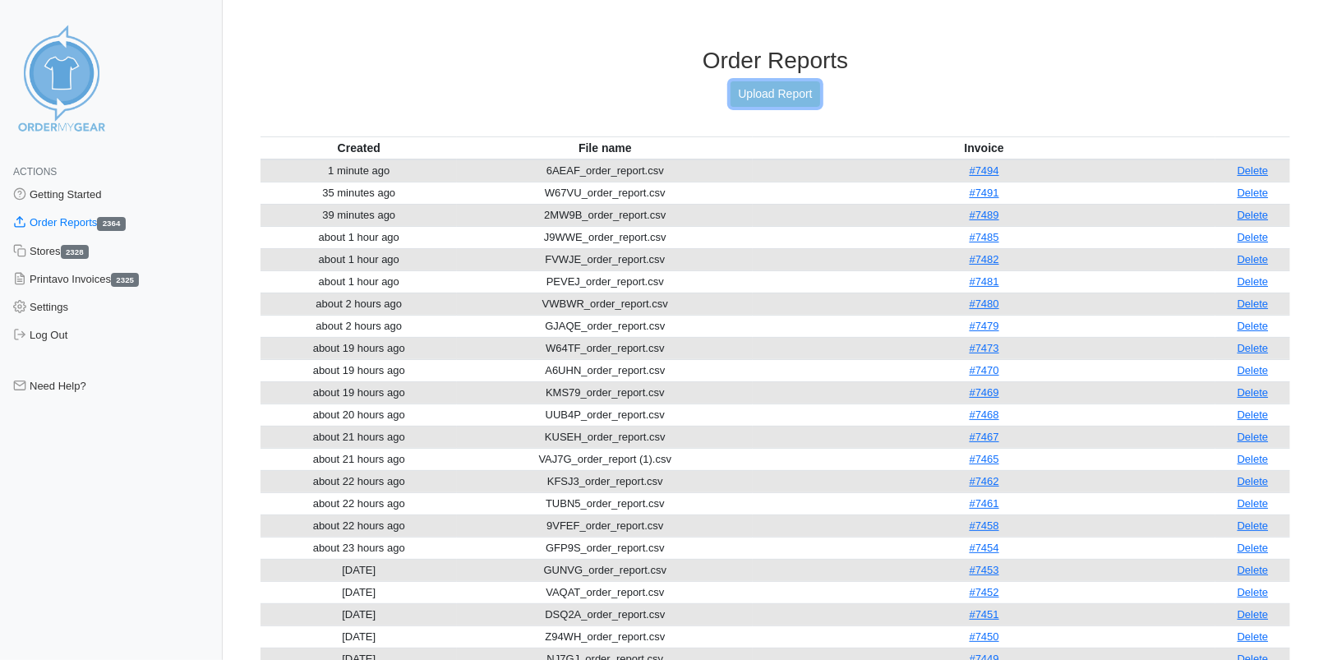
click at [768, 102] on link "Upload Report" at bounding box center [774, 93] width 89 height 25
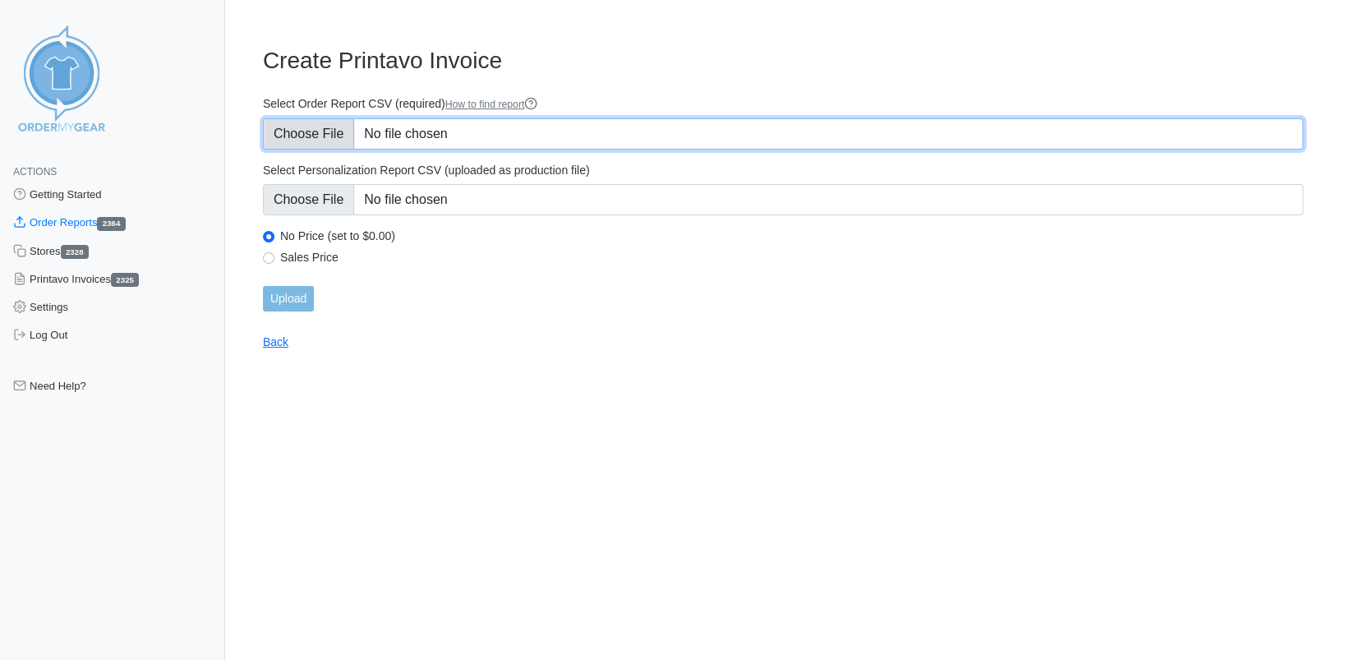
click at [324, 131] on input "Select Order Report CSV (required) How to find report" at bounding box center [783, 133] width 1040 height 31
type input "C:\fakepath\MCQDA_order_report.csv"
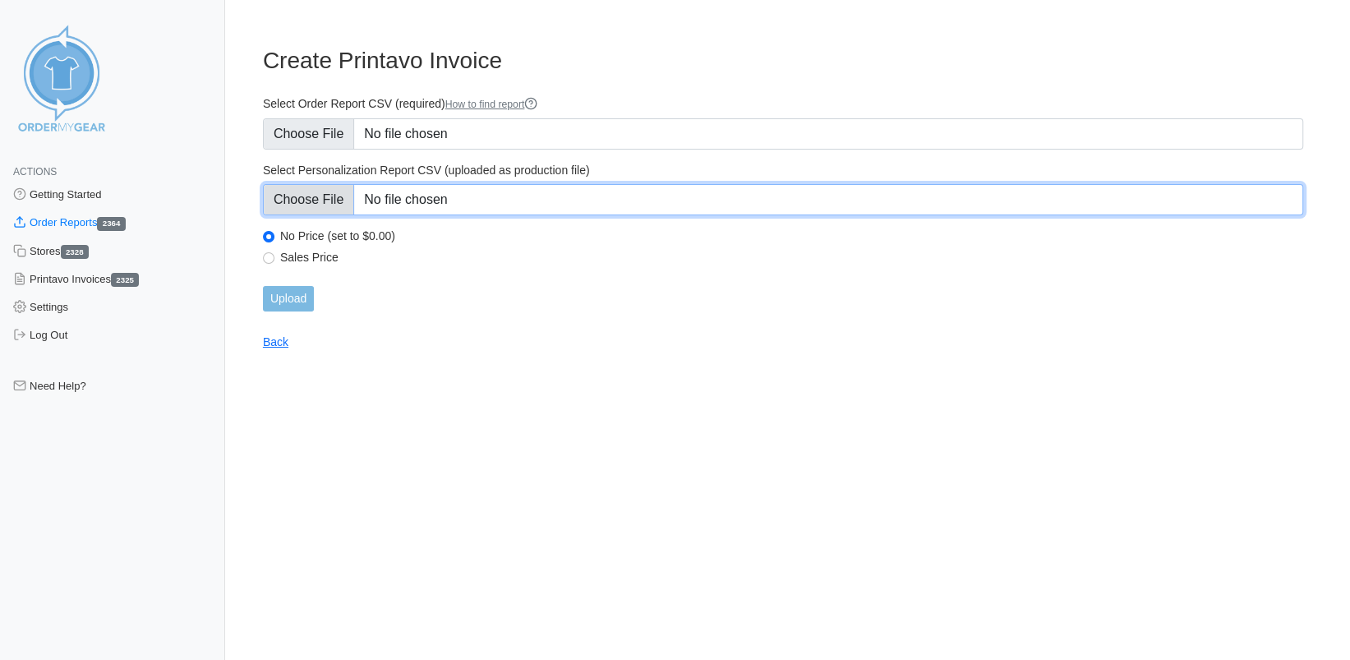
click at [321, 201] on input "Select Personalization Report CSV (uploaded as production file)" at bounding box center [783, 199] width 1040 height 31
type input "C:\fakepath\MCQDA_personalization_report.csv"
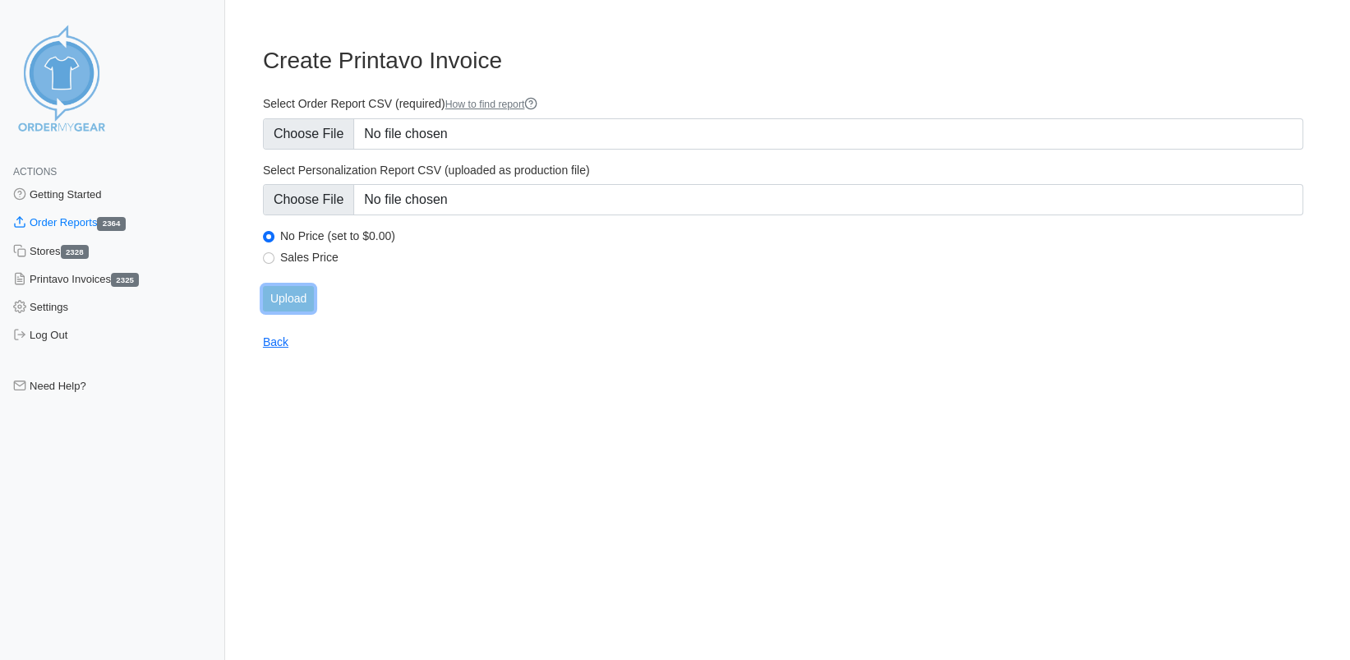
click at [291, 293] on input "Upload" at bounding box center [288, 298] width 51 height 25
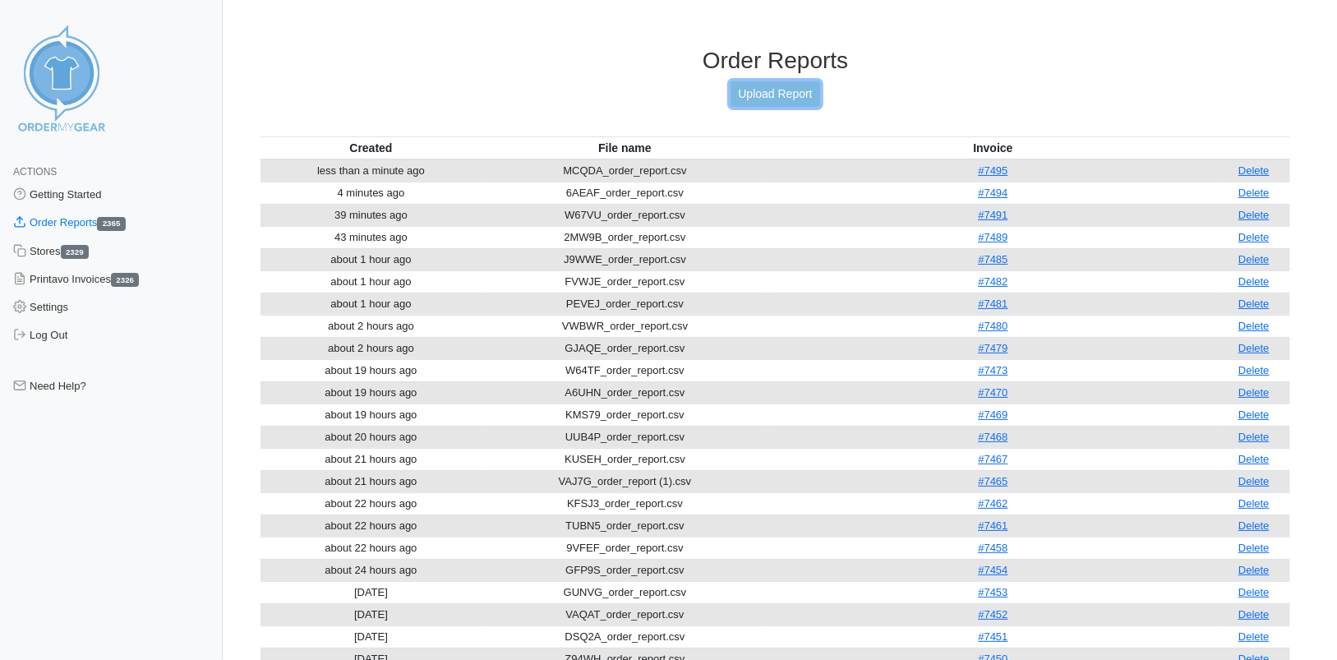
click at [785, 96] on link "Upload Report" at bounding box center [774, 93] width 89 height 25
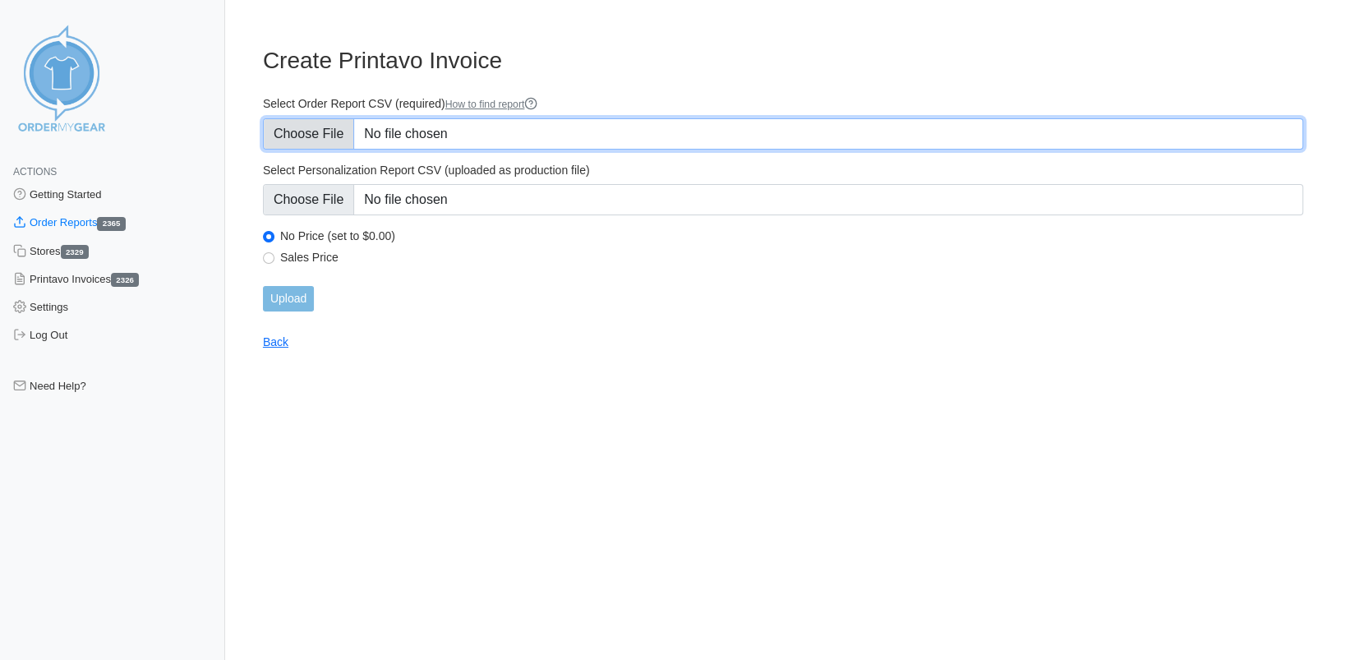
click at [307, 131] on input "Select Order Report CSV (required) How to find report" at bounding box center [783, 133] width 1040 height 31
type input "C:\fakepath\4PPF6_order_report.csv"
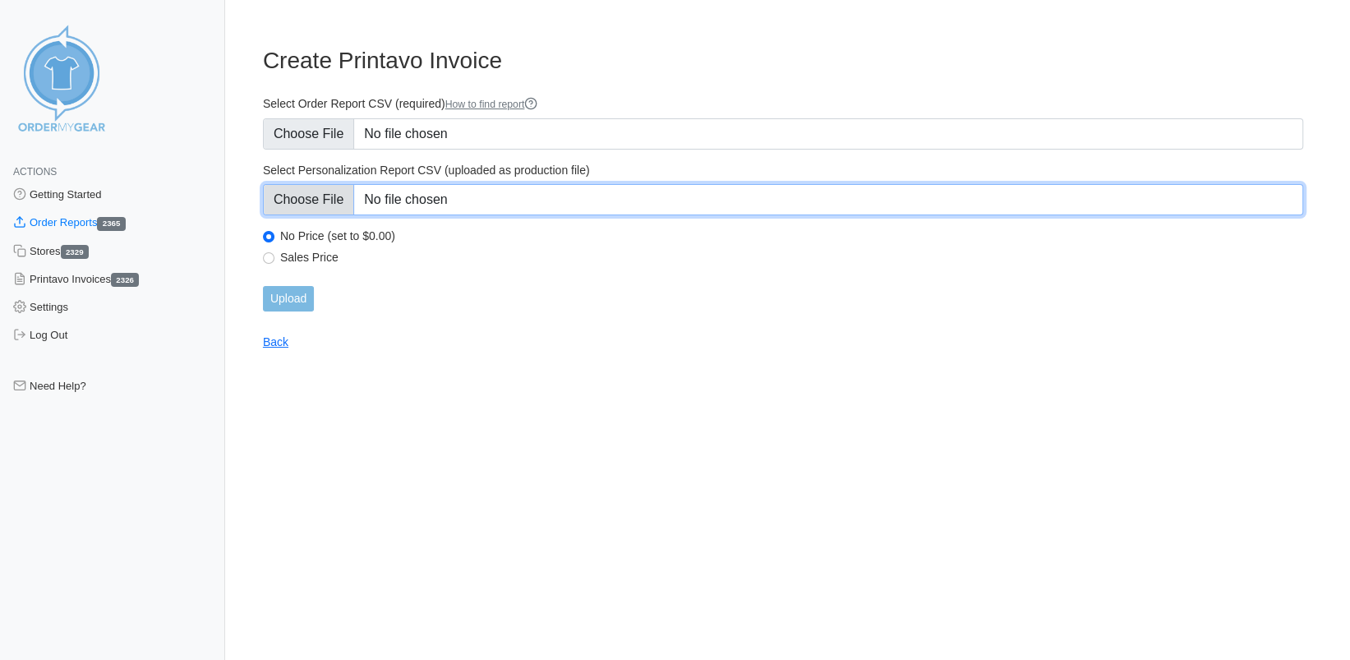
click at [322, 203] on input "Select Personalization Report CSV (uploaded as production file)" at bounding box center [783, 199] width 1040 height 31
type input "C:\fakepath\4PPF6_personalization_report.csv"
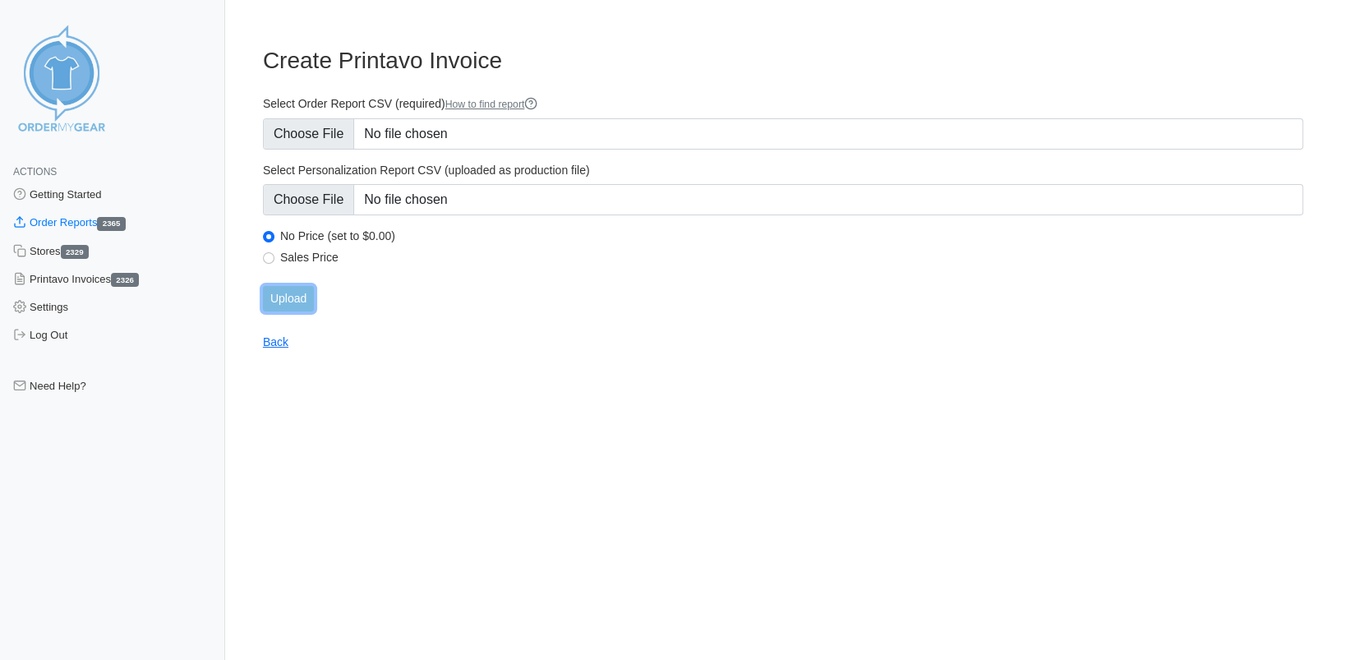
click at [294, 299] on input "Upload" at bounding box center [288, 298] width 51 height 25
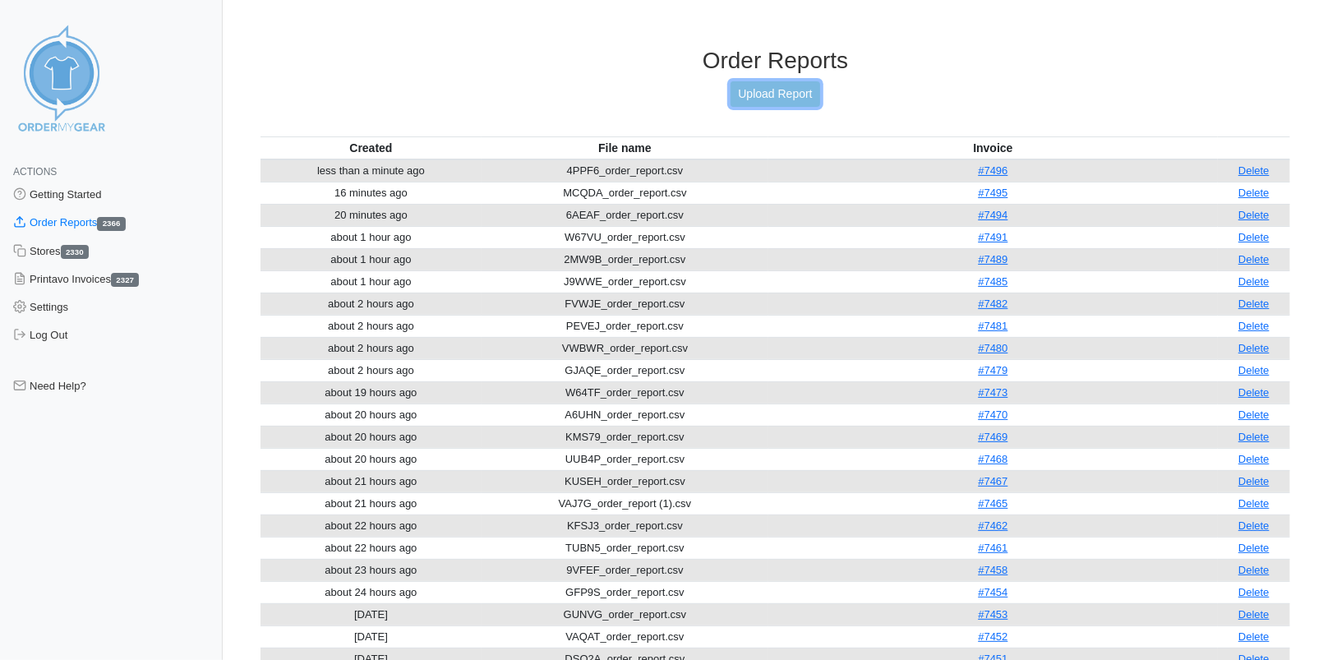
click at [753, 96] on link "Upload Report" at bounding box center [774, 93] width 89 height 25
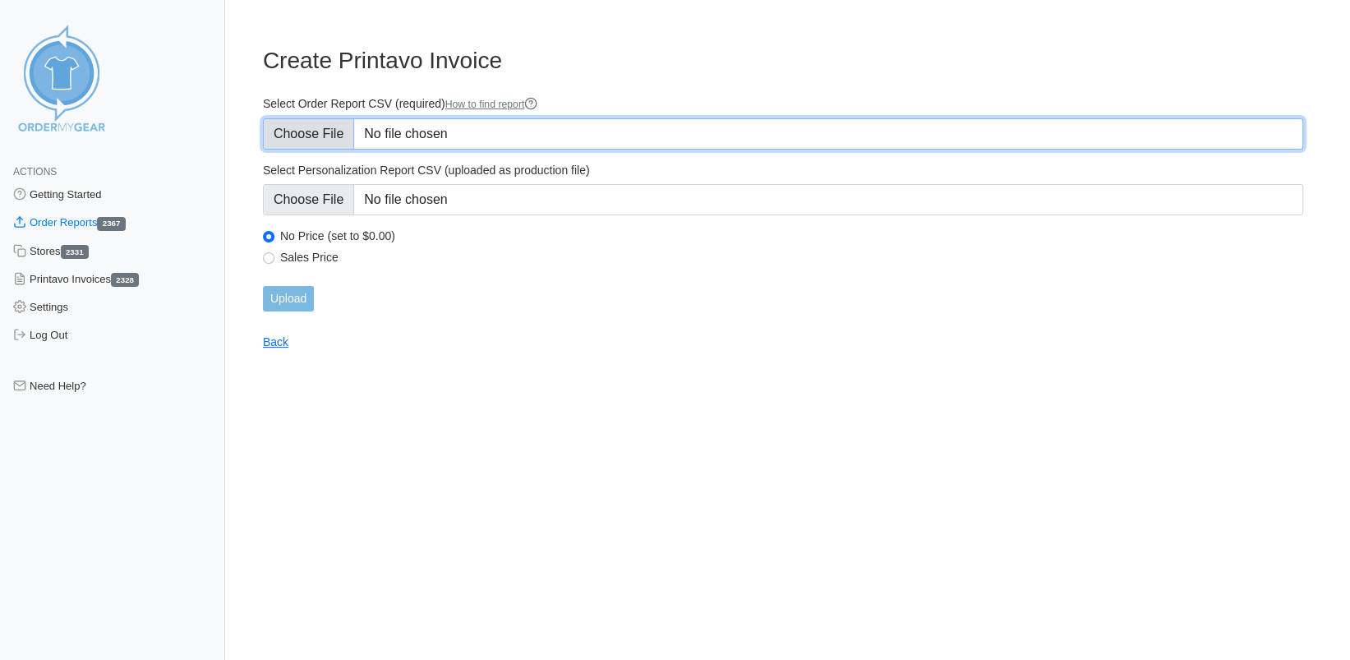
click at [337, 131] on input "Select Order Report CSV (required) How to find report" at bounding box center [783, 133] width 1040 height 31
type input "C:\fakepath\EHXAV_order_report.csv"
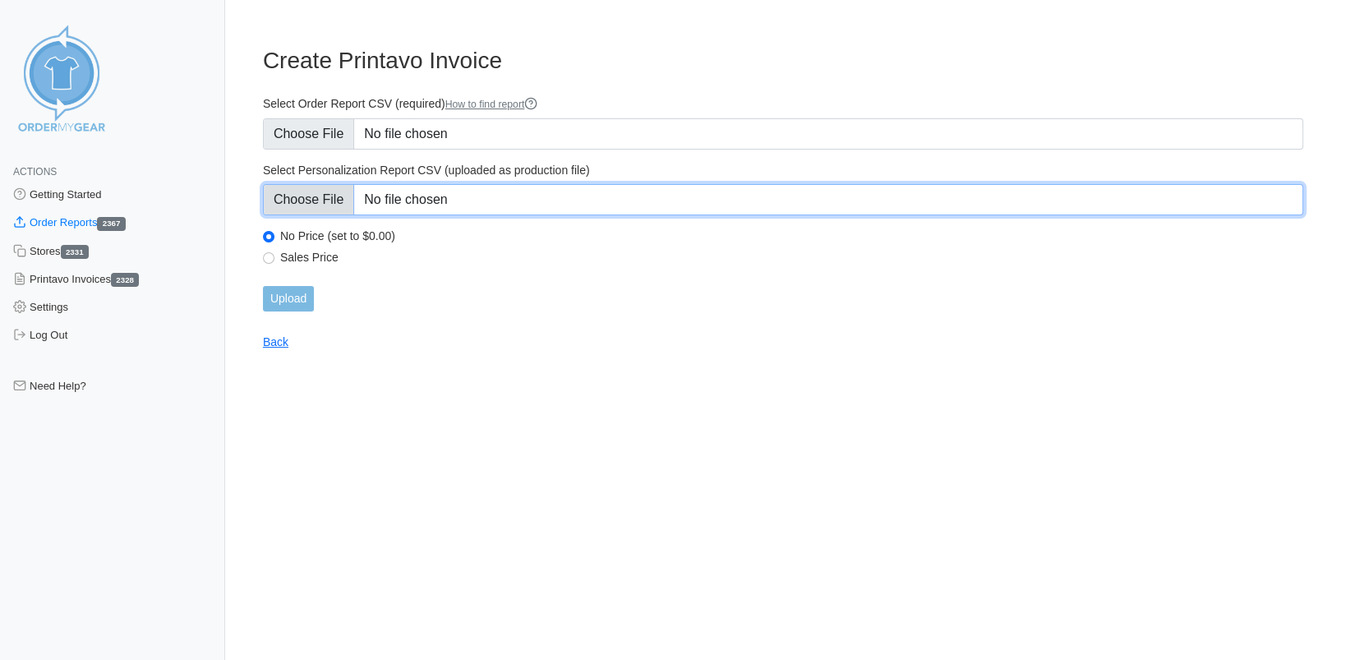
click at [320, 194] on input "Select Personalization Report CSV (uploaded as production file)" at bounding box center [783, 199] width 1040 height 31
type input "C:\fakepath\EHXAV_personalization_report.csv"
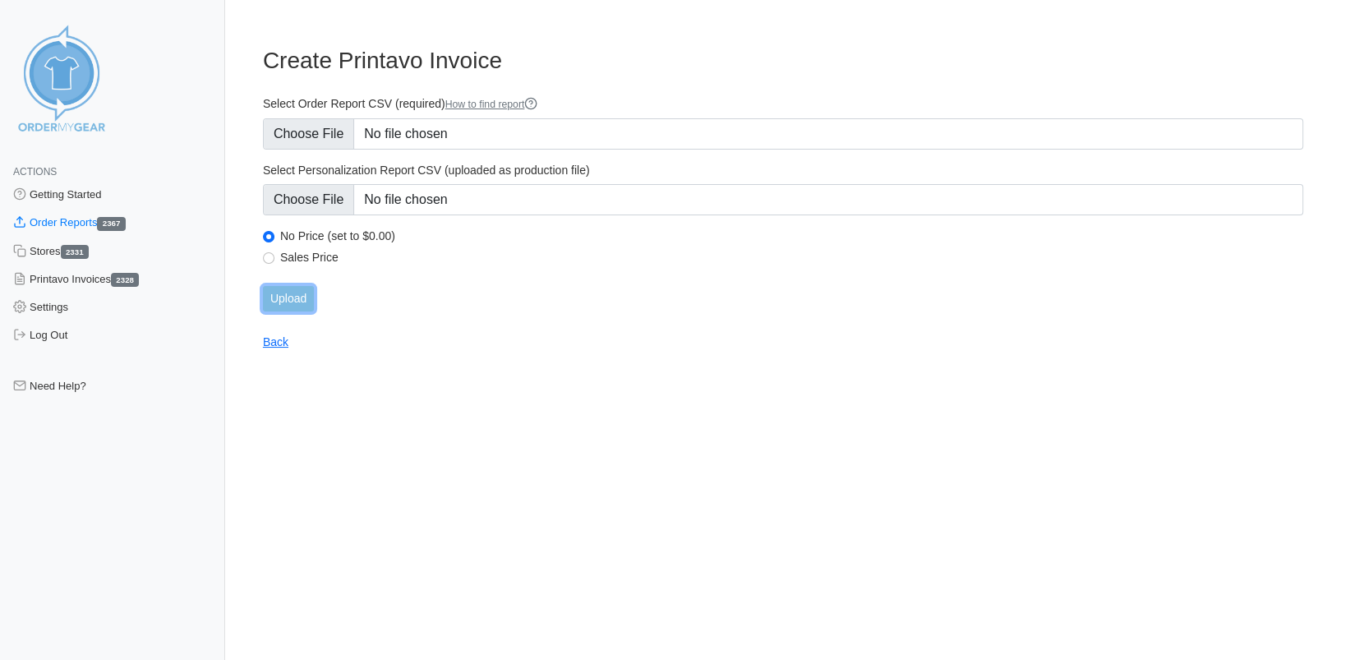
click at [287, 299] on input "Upload" at bounding box center [288, 298] width 51 height 25
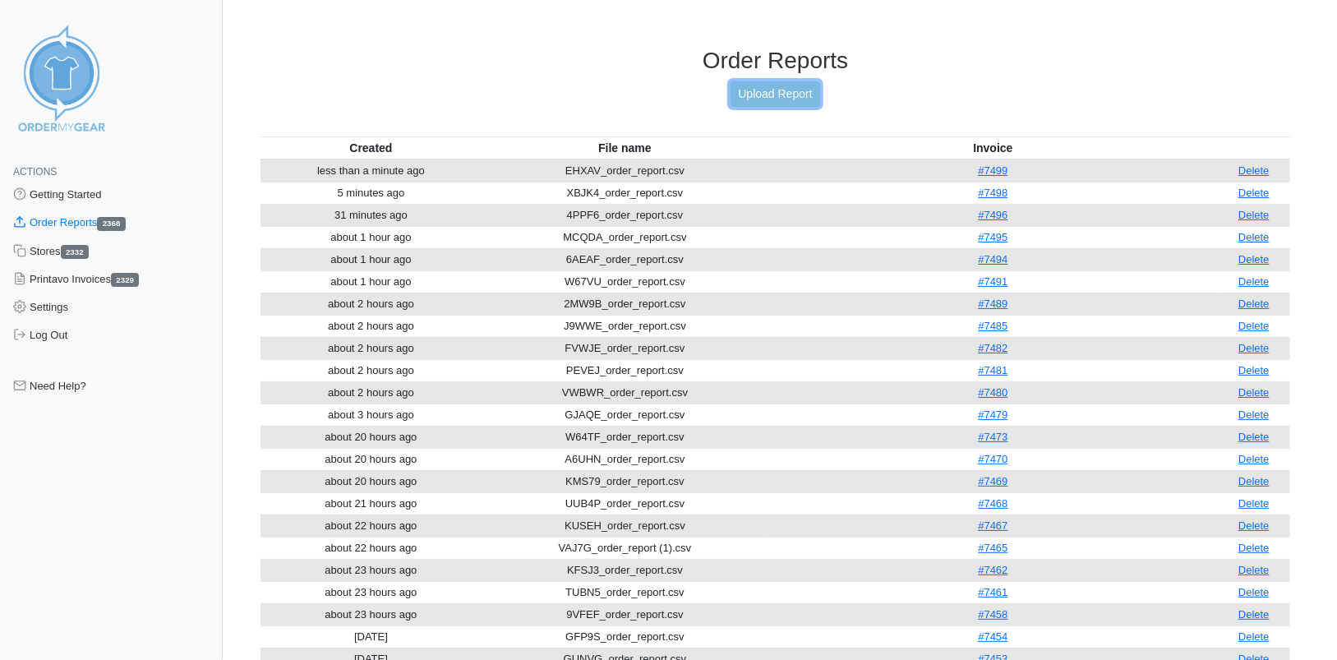
click at [771, 93] on link "Upload Report" at bounding box center [774, 93] width 89 height 25
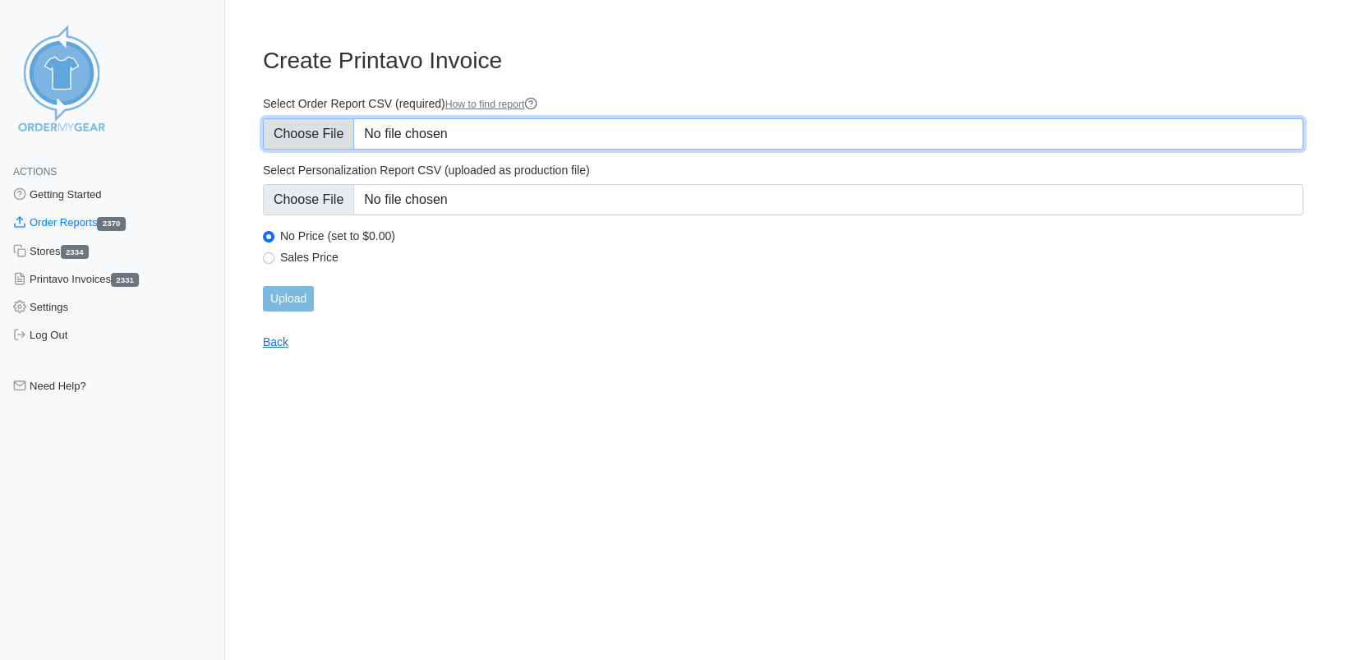
click at [327, 133] on input "Select Order Report CSV (required) How to find report" at bounding box center [783, 133] width 1040 height 31
type input "C:\fakepath\7W72G_order_report.csv"
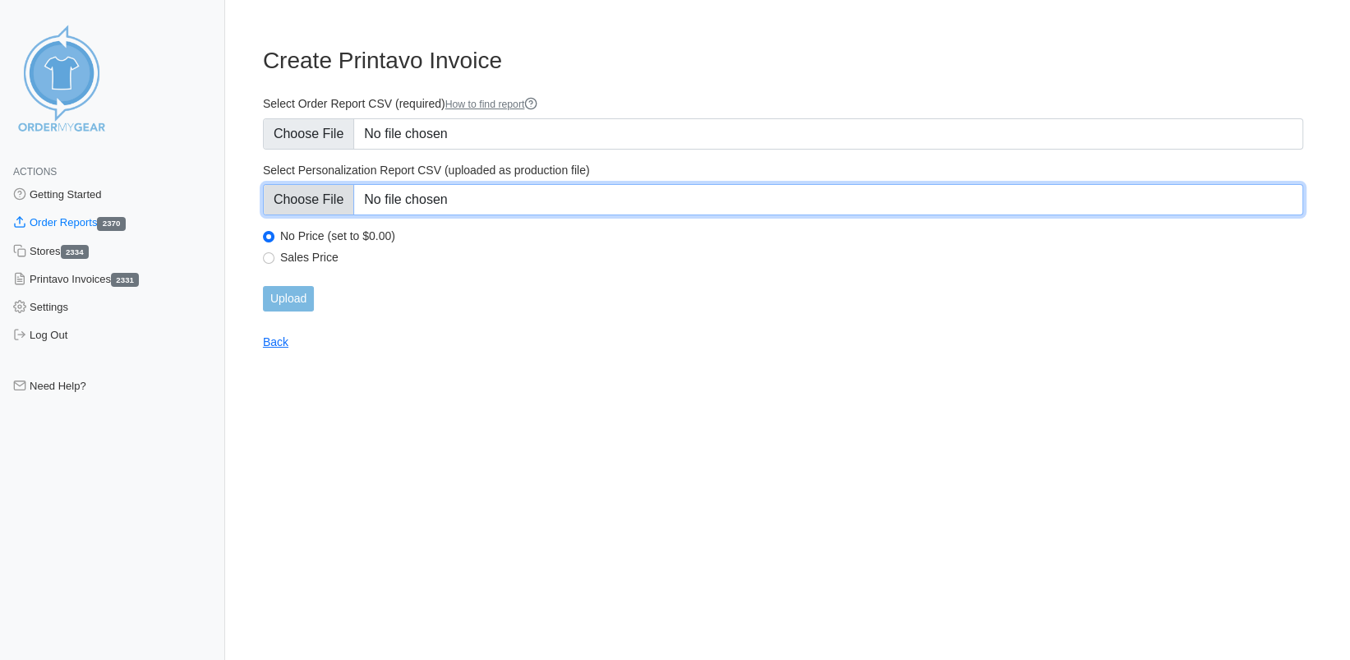
click at [314, 206] on input "Select Personalization Report CSV (uploaded as production file)" at bounding box center [783, 199] width 1040 height 31
type input "C:\fakepath\7W72G_personalization_report.csv"
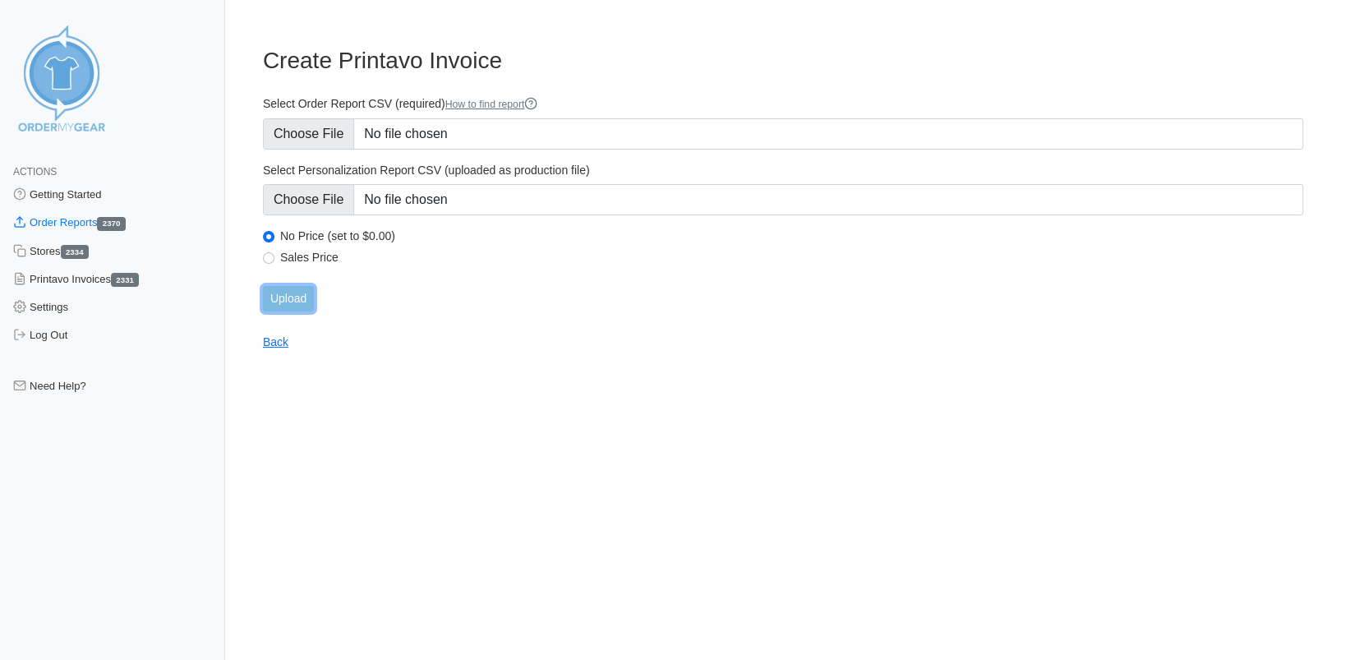
click at [290, 291] on input "Upload" at bounding box center [288, 298] width 51 height 25
